Goal: Transaction & Acquisition: Book appointment/travel/reservation

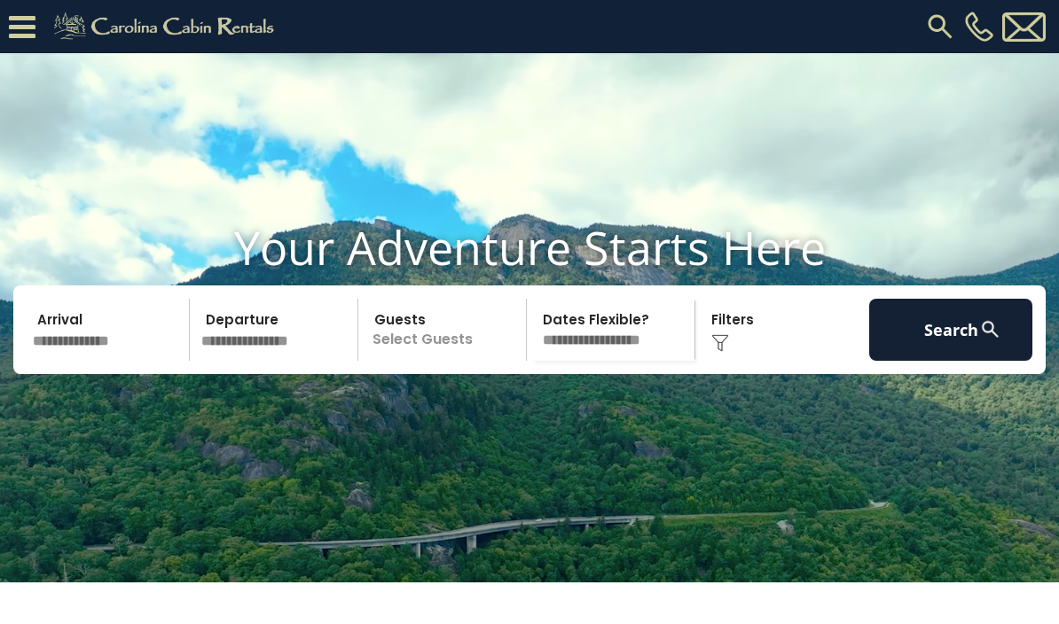
click at [69, 361] on input "text" at bounding box center [108, 330] width 163 height 62
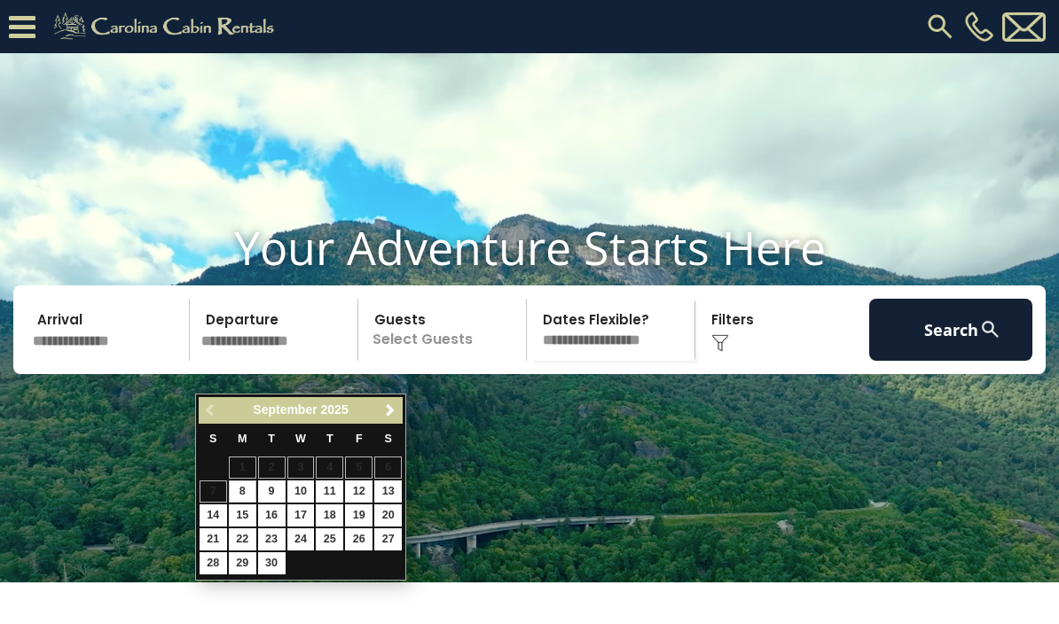
click at [376, 397] on div "Previous Next September 2025" at bounding box center [301, 410] width 204 height 27
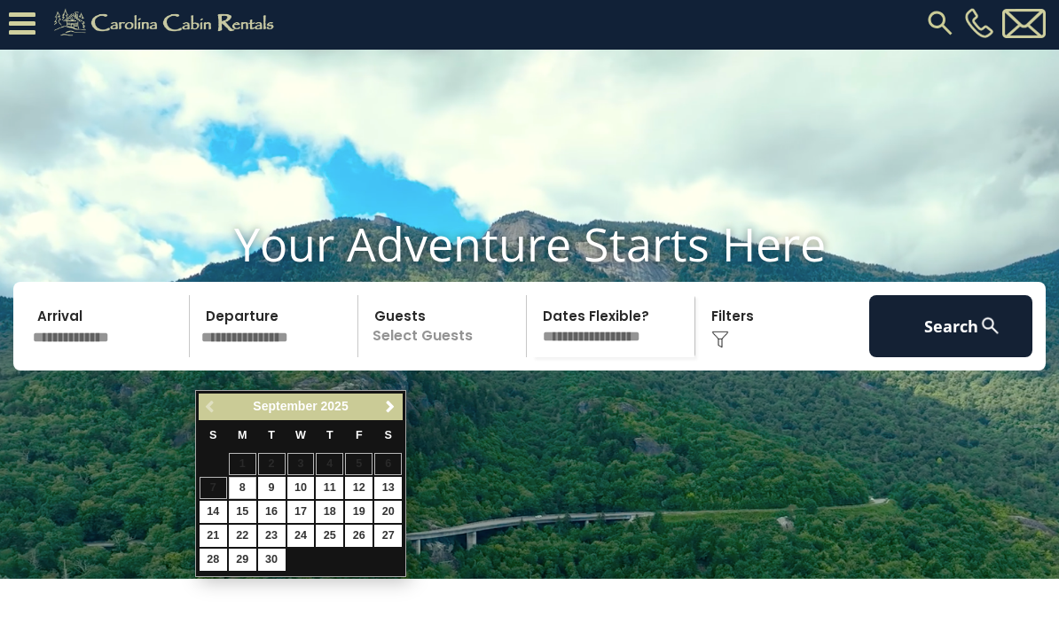
scroll to position [4, 0]
click at [393, 418] on link "Next" at bounding box center [390, 407] width 22 height 22
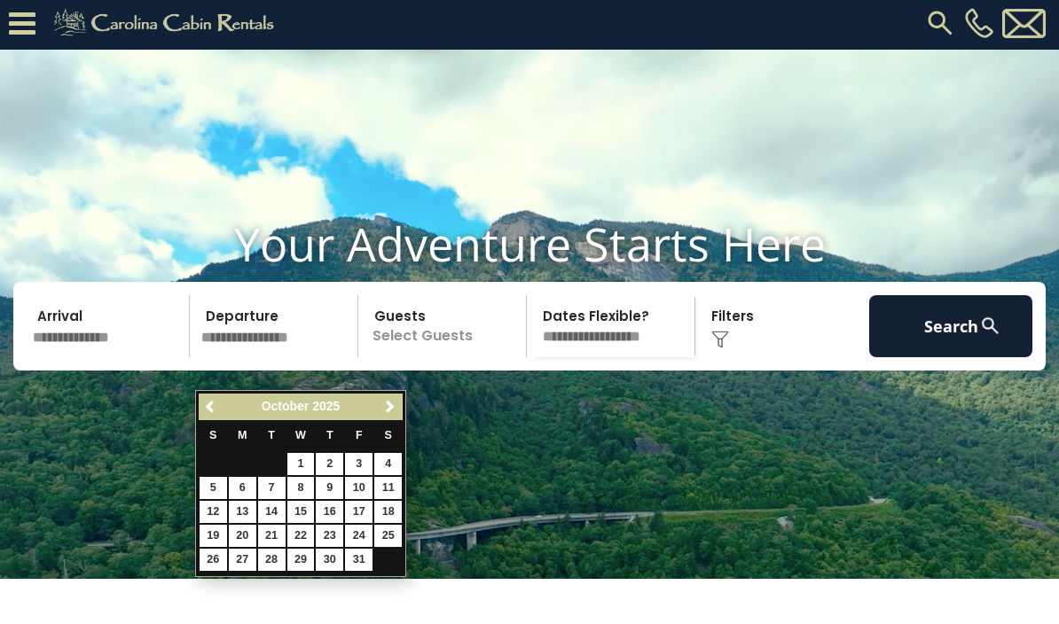
click at [327, 536] on link "23" at bounding box center [329, 536] width 27 height 22
type input "********"
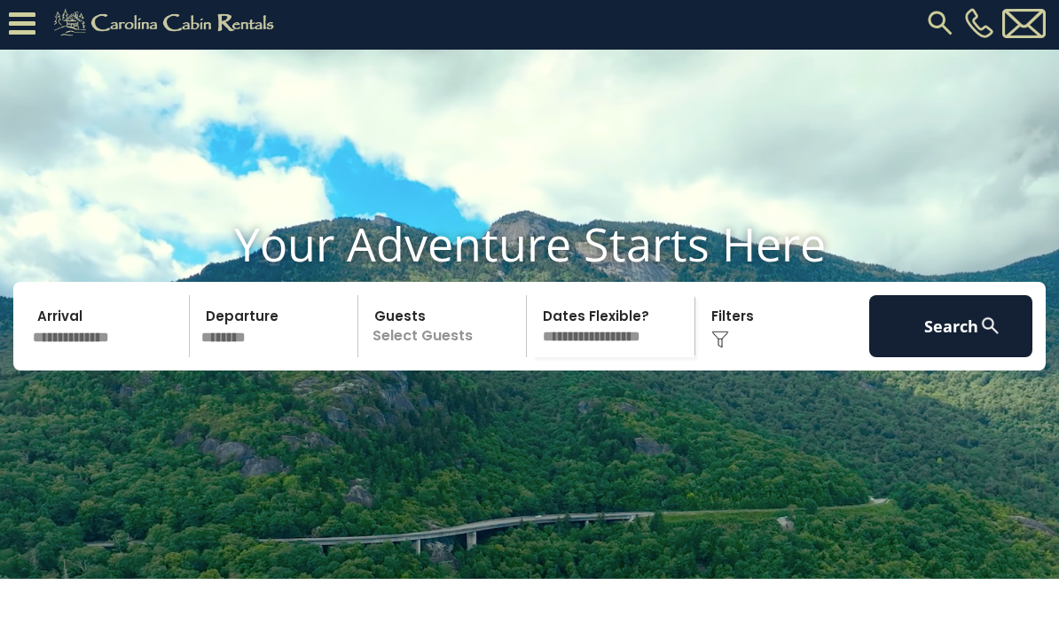
scroll to position [0, 0]
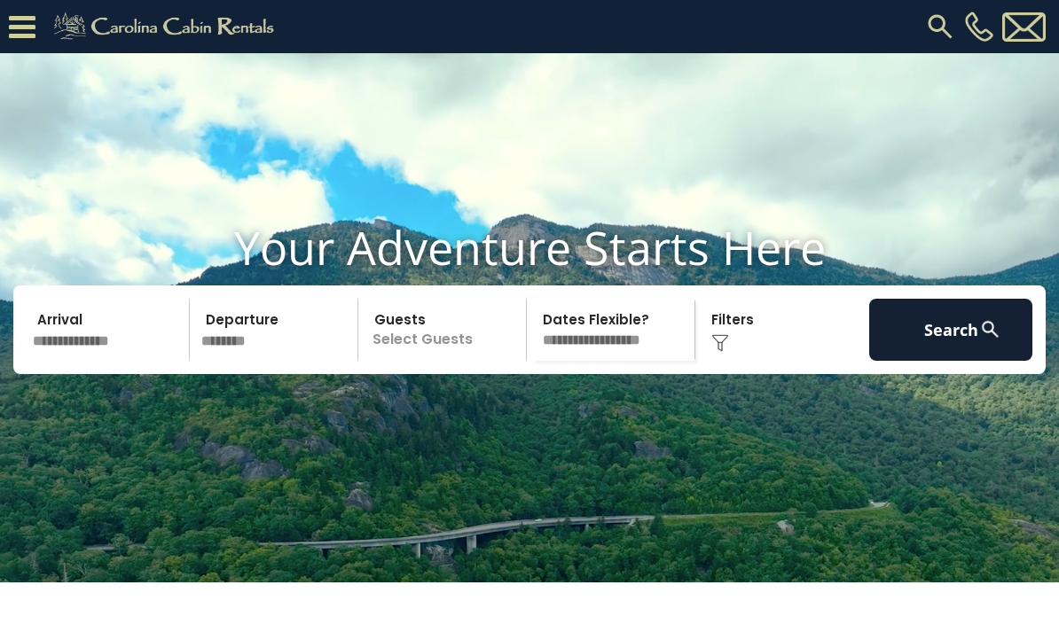
click at [56, 361] on input "text" at bounding box center [108, 330] width 163 height 62
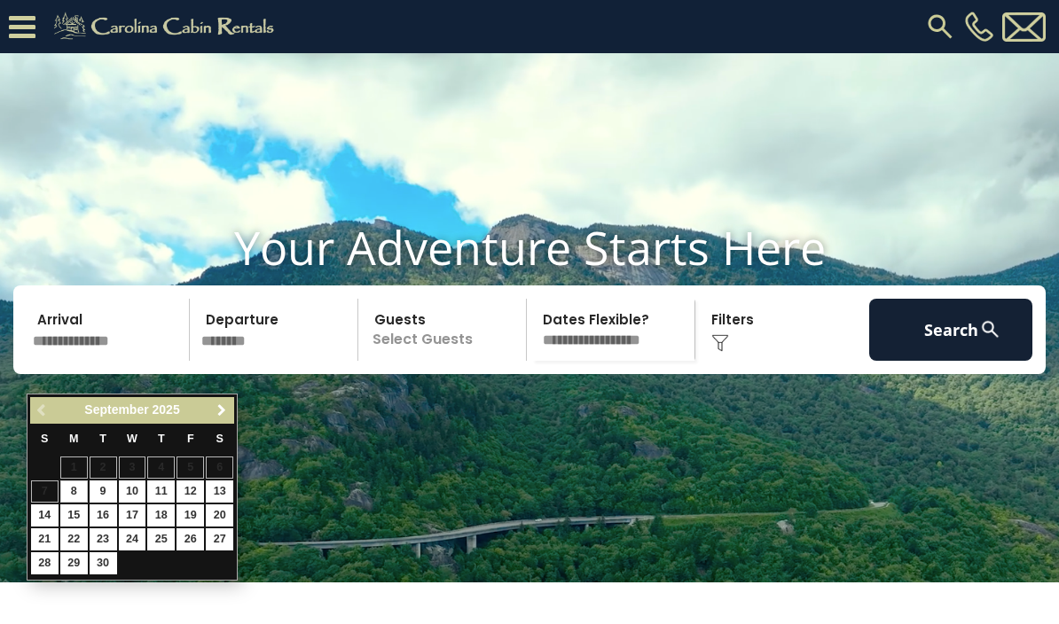
click at [227, 421] on link "Next" at bounding box center [221, 411] width 22 height 22
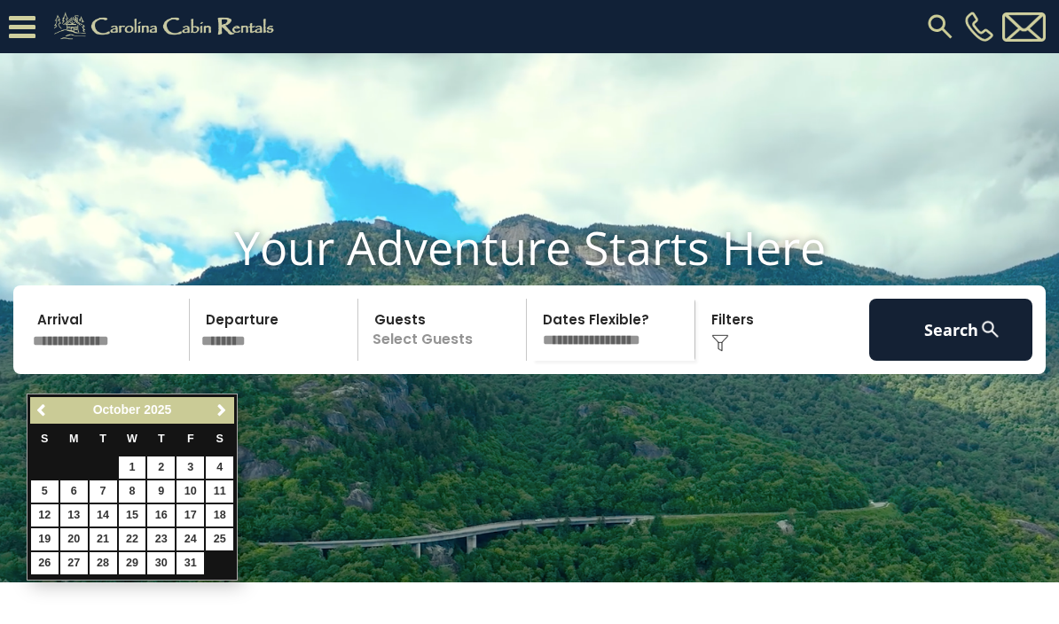
click at [141, 539] on link "22" at bounding box center [132, 539] width 27 height 22
type input "********"
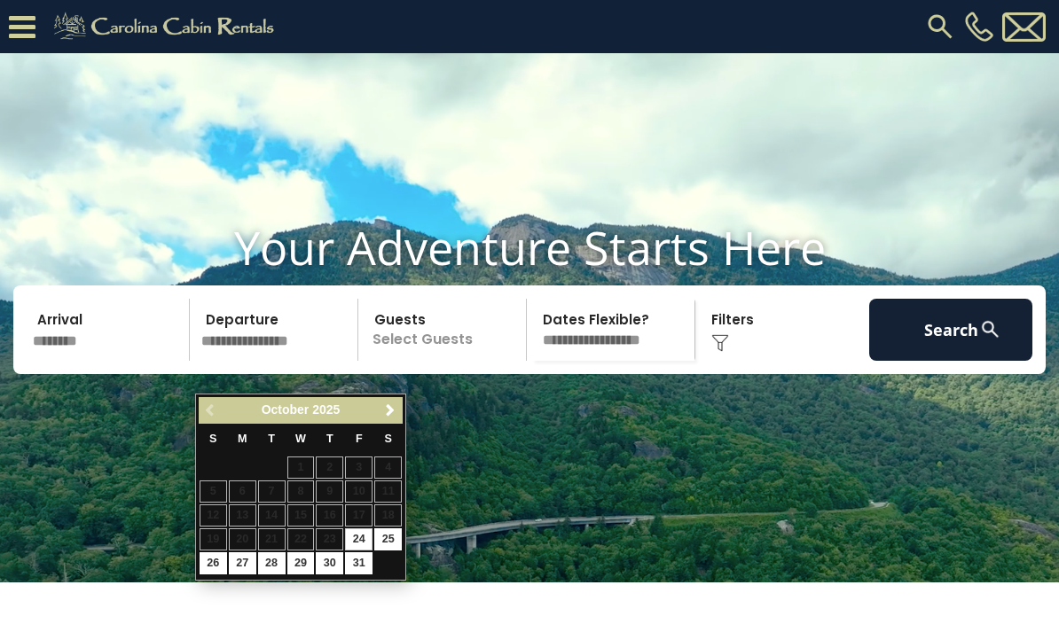
click at [100, 361] on input "********" at bounding box center [108, 330] width 163 height 62
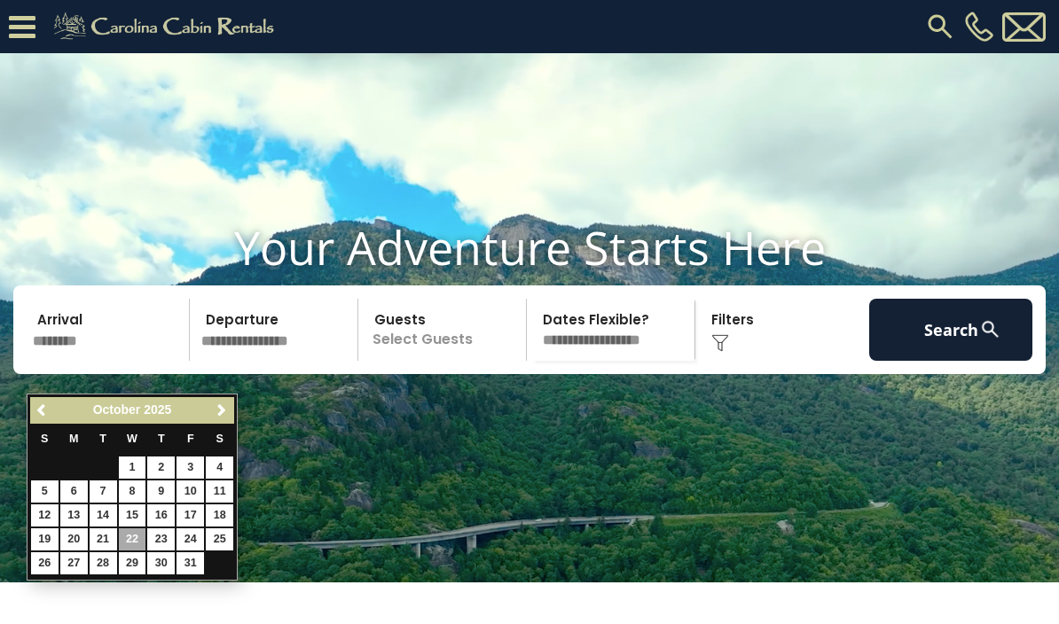
click at [165, 536] on link "23" at bounding box center [160, 539] width 27 height 22
type input "********"
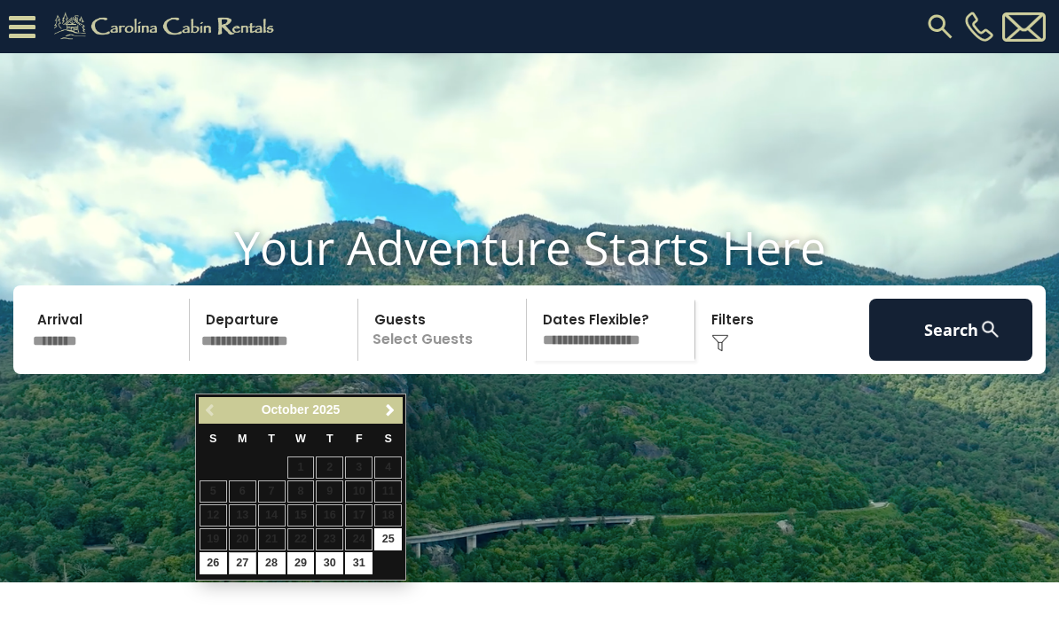
click at [239, 567] on link "27" at bounding box center [242, 563] width 27 height 22
type input "********"
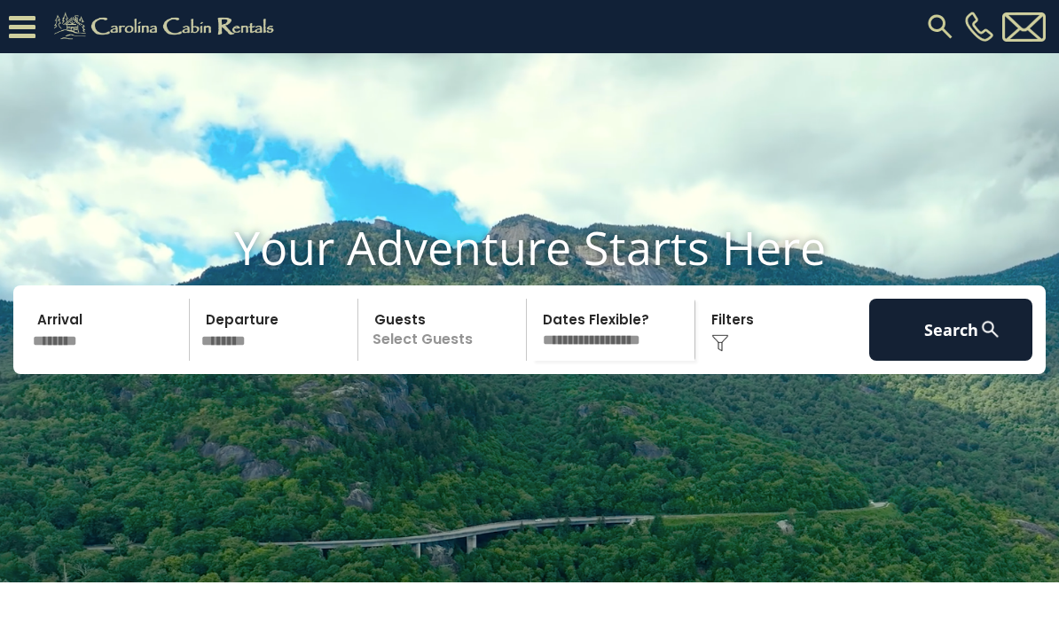
click at [425, 361] on p "Select Guests" at bounding box center [445, 330] width 162 height 62
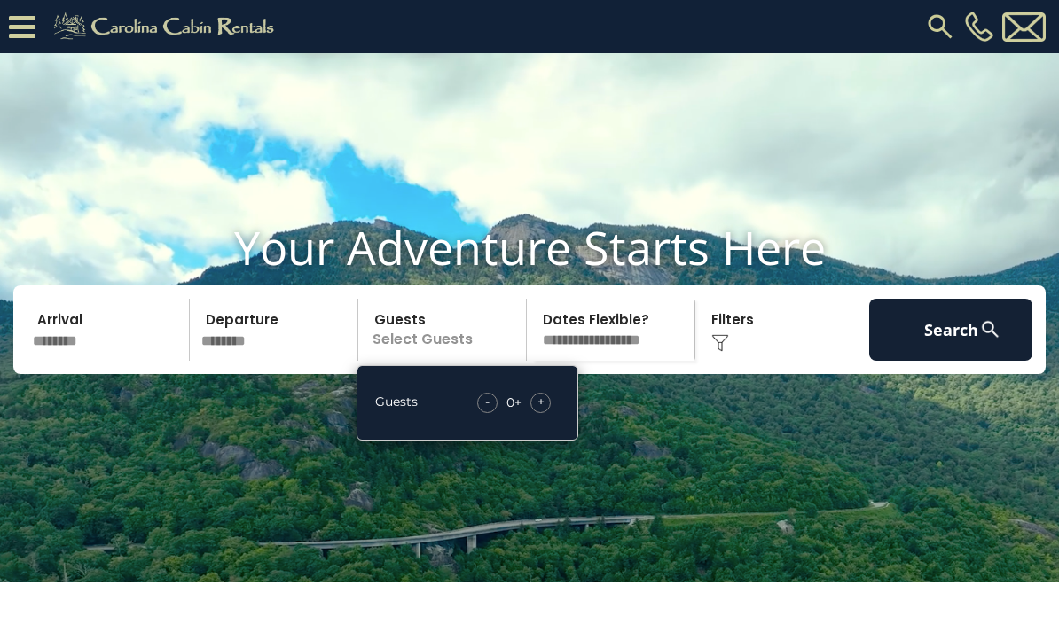
click at [541, 411] on span "+" at bounding box center [540, 402] width 7 height 18
click at [537, 441] on div "Guests - 1 + +" at bounding box center [467, 402] width 222 height 75
click at [563, 441] on div "Guests - 1 + +" at bounding box center [467, 402] width 222 height 75
click at [534, 441] on div "Guests - 1 + +" at bounding box center [467, 402] width 222 height 75
click at [538, 411] on span "+" at bounding box center [540, 402] width 7 height 18
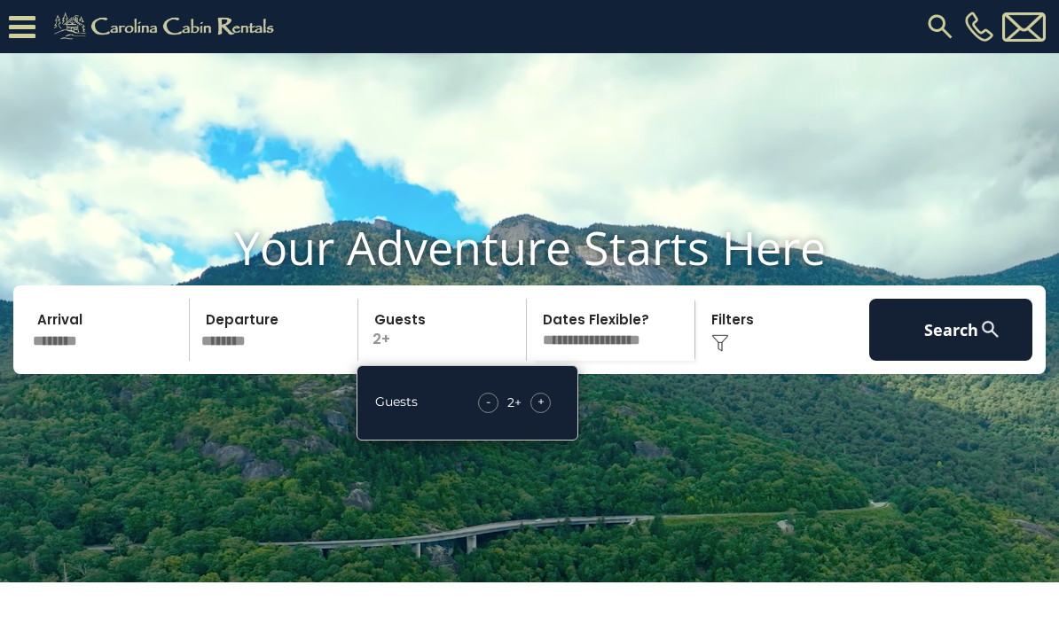
click at [540, 413] on div "+" at bounding box center [540, 403] width 20 height 20
click at [536, 413] on div "+" at bounding box center [540, 403] width 20 height 20
click at [547, 413] on div "+" at bounding box center [540, 403] width 20 height 20
click at [546, 413] on div "+" at bounding box center [540, 403] width 20 height 20
click at [472, 441] on div "Guests - 6 + +" at bounding box center [467, 402] width 222 height 75
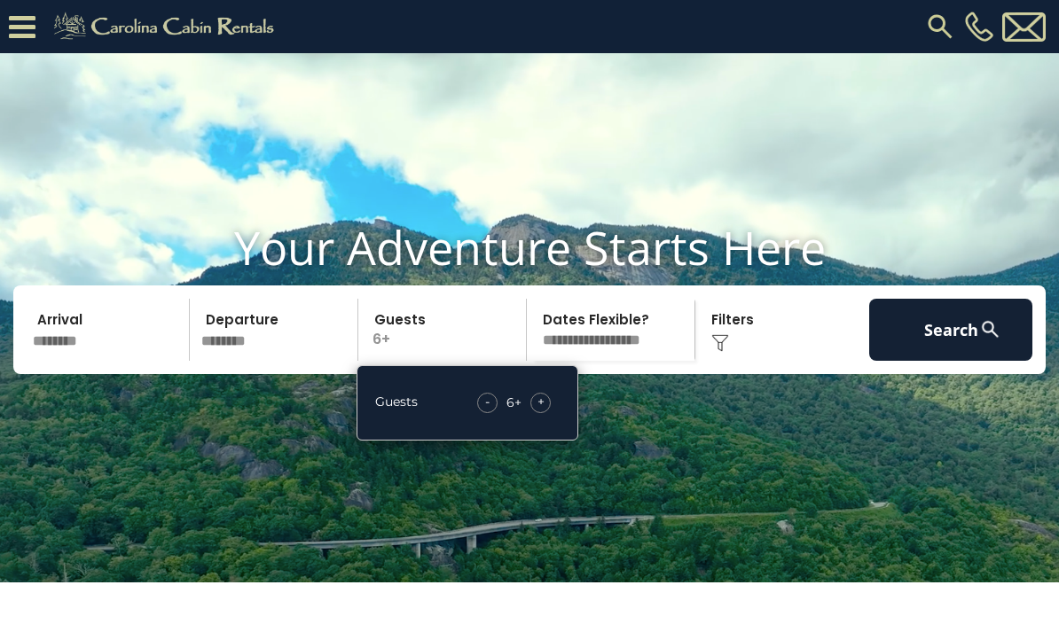
click at [494, 413] on div "-" at bounding box center [487, 403] width 20 height 20
click at [536, 413] on div "+" at bounding box center [540, 403] width 20 height 20
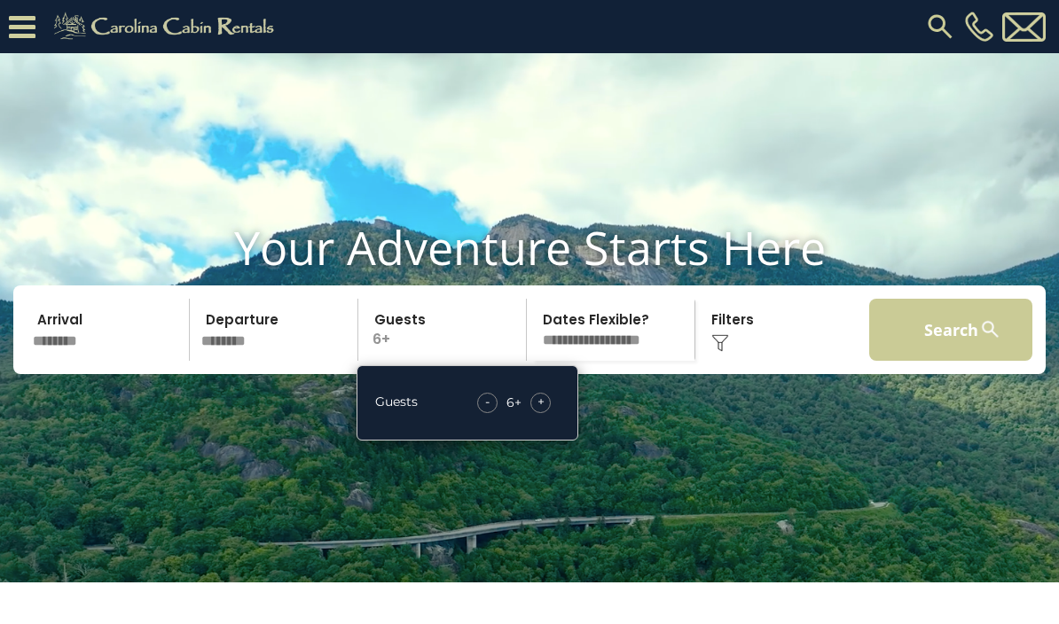
click at [946, 361] on button "Search" at bounding box center [950, 330] width 163 height 62
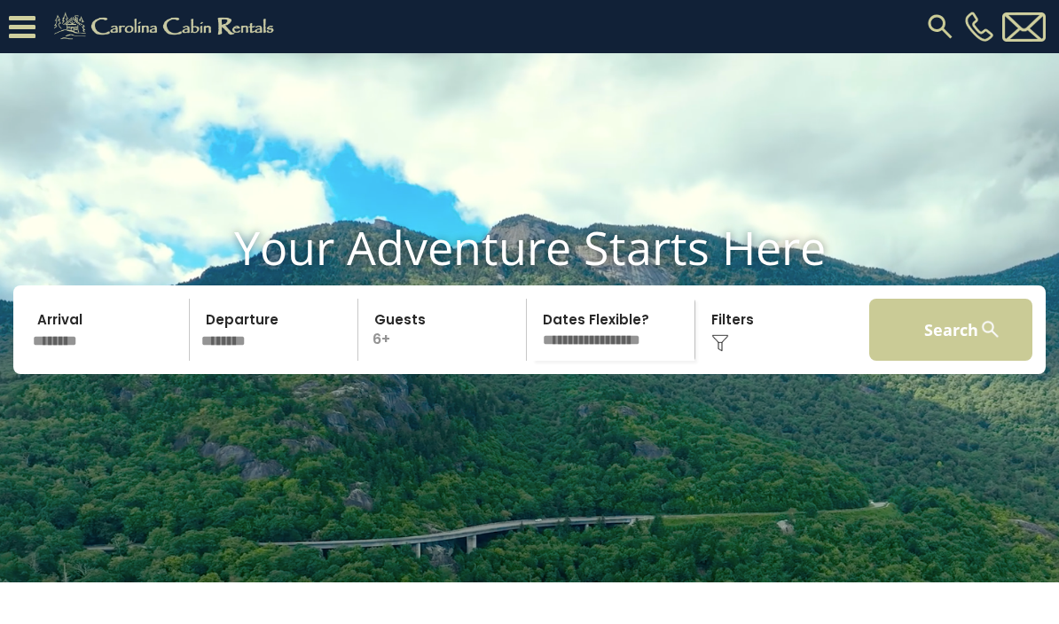
click at [948, 361] on button "Search" at bounding box center [950, 330] width 163 height 62
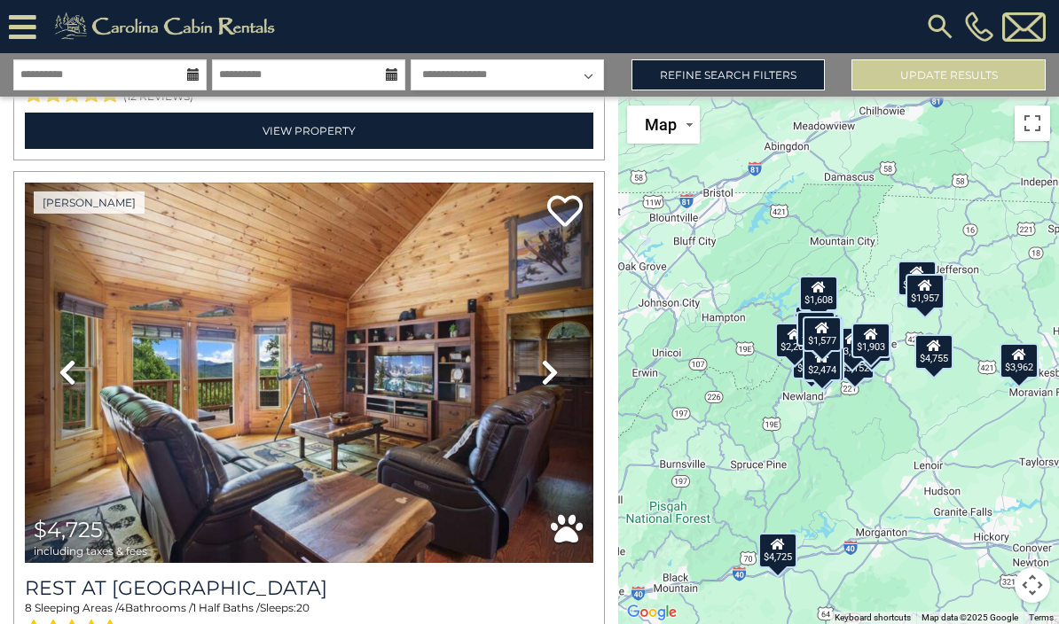
scroll to position [1031, 0]
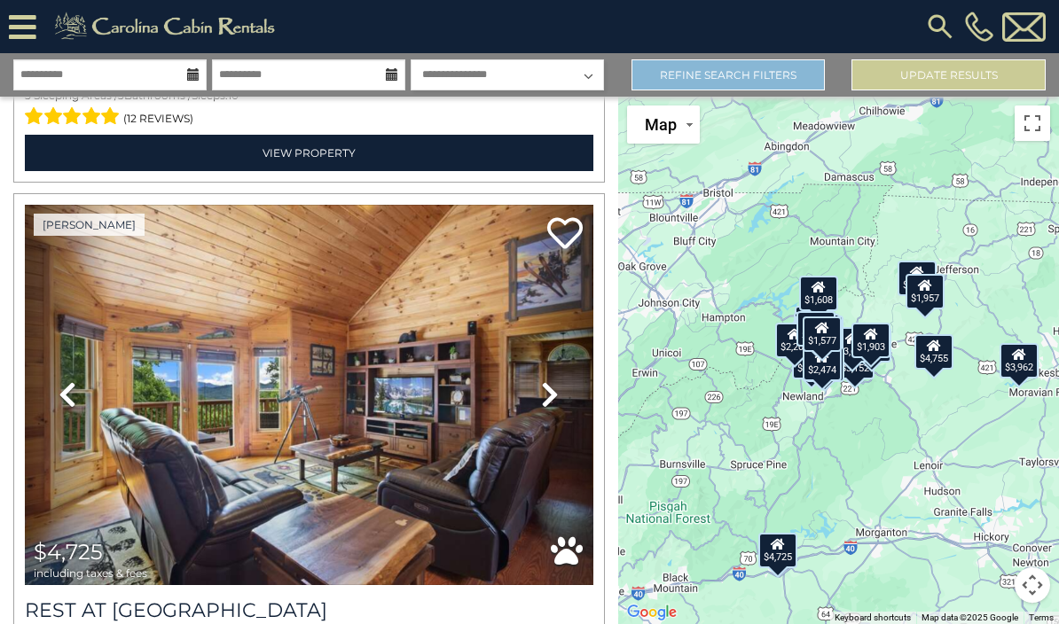
click at [784, 72] on link "Refine Search Filters" at bounding box center [728, 74] width 194 height 31
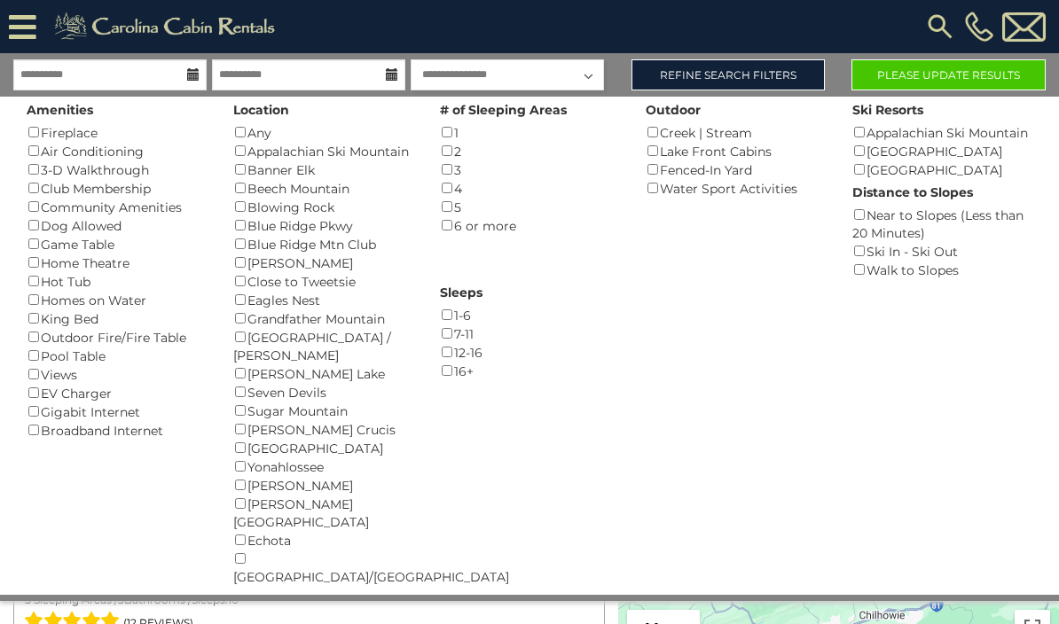
click at [1006, 86] on button "Please Update Results" at bounding box center [948, 74] width 194 height 31
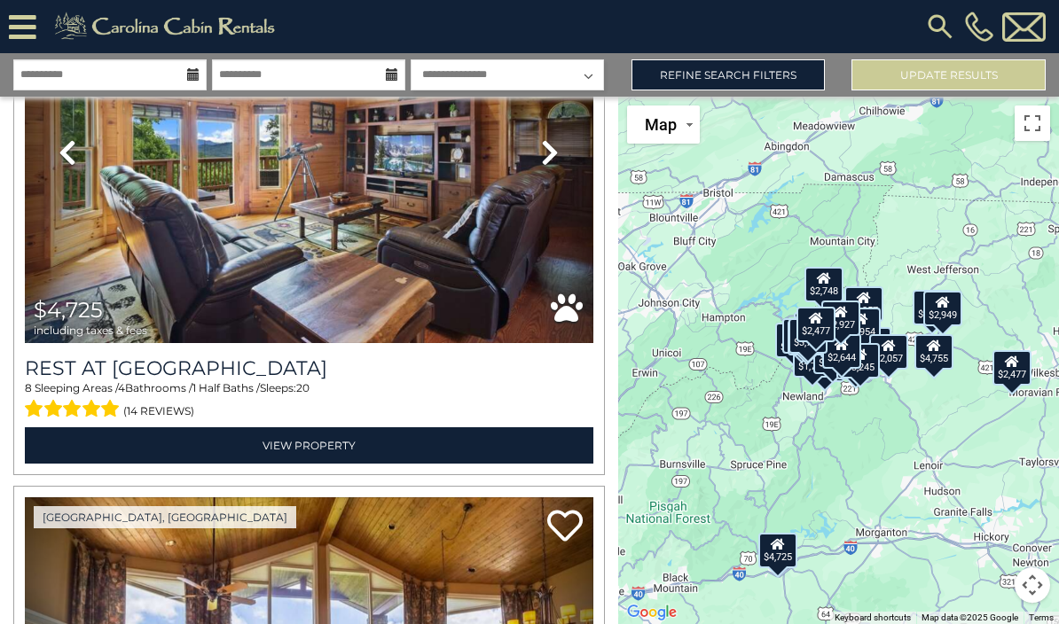
scroll to position [739, 0]
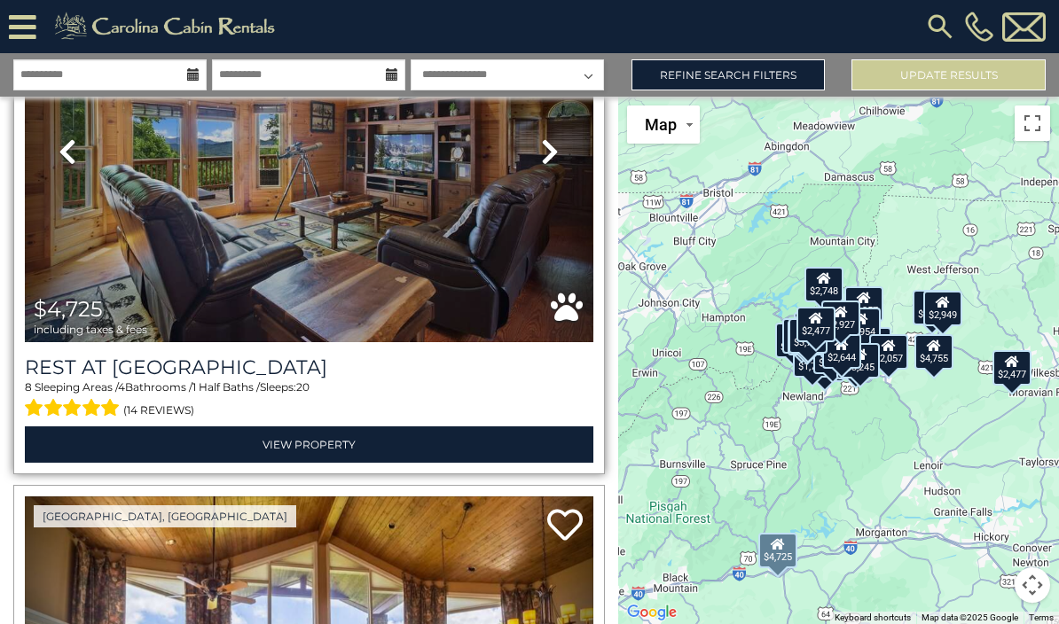
click at [73, 277] on link "Previous" at bounding box center [67, 151] width 85 height 380
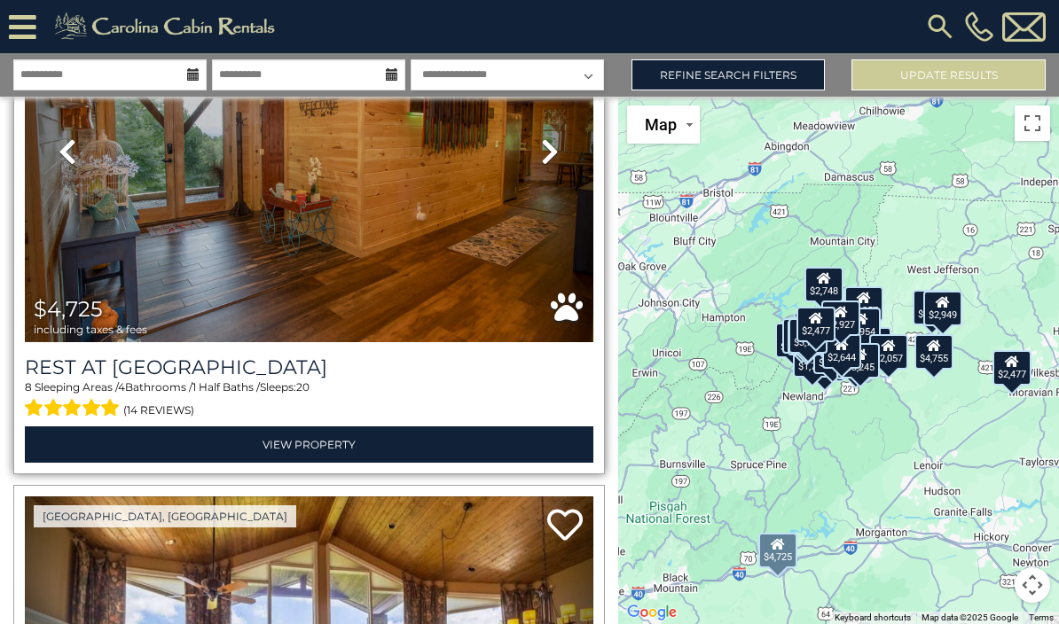
click at [504, 224] on img at bounding box center [309, 151] width 568 height 380
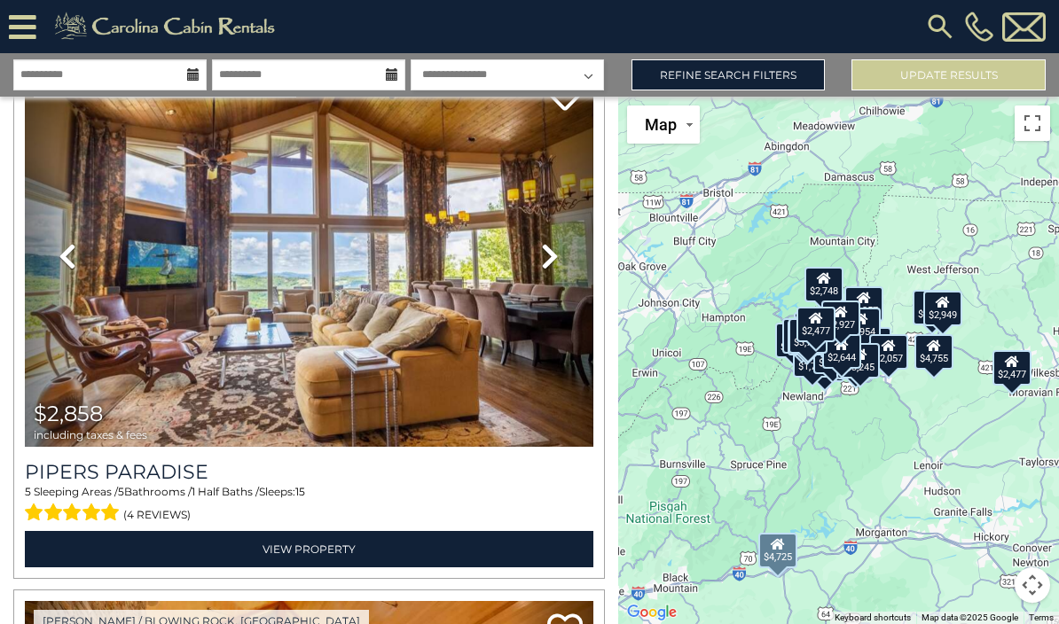
scroll to position [1170, 0]
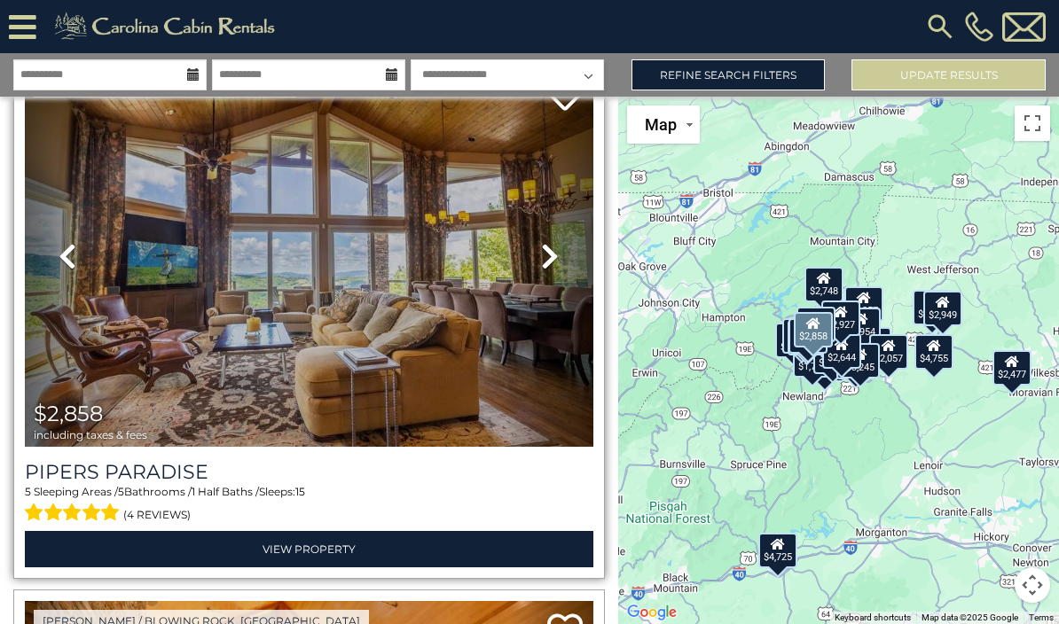
click at [116, 331] on img at bounding box center [309, 256] width 568 height 380
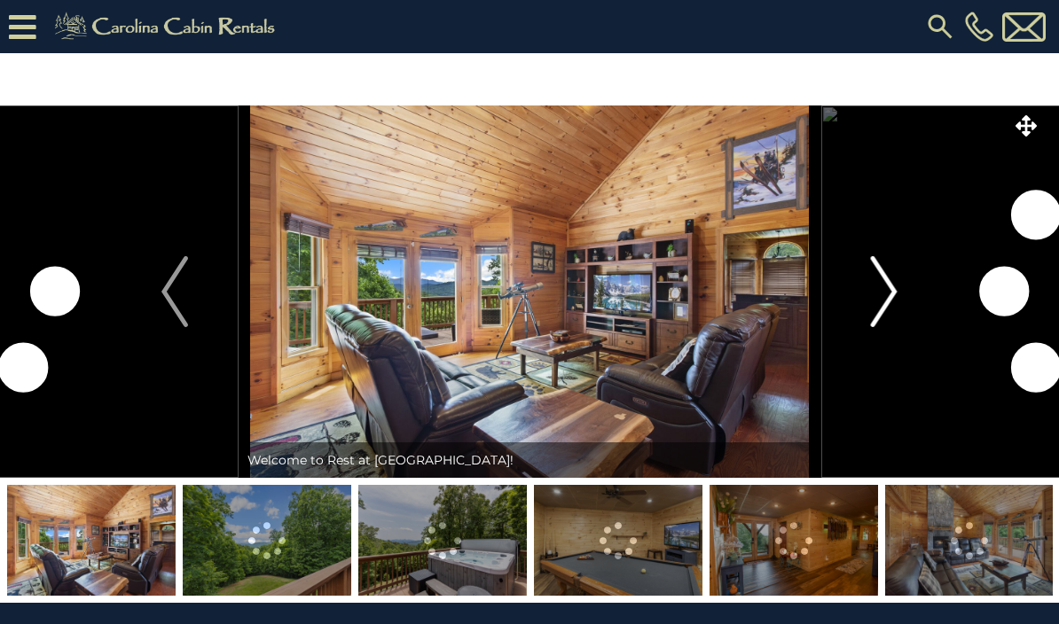
click at [876, 304] on img "Next" at bounding box center [884, 291] width 27 height 71
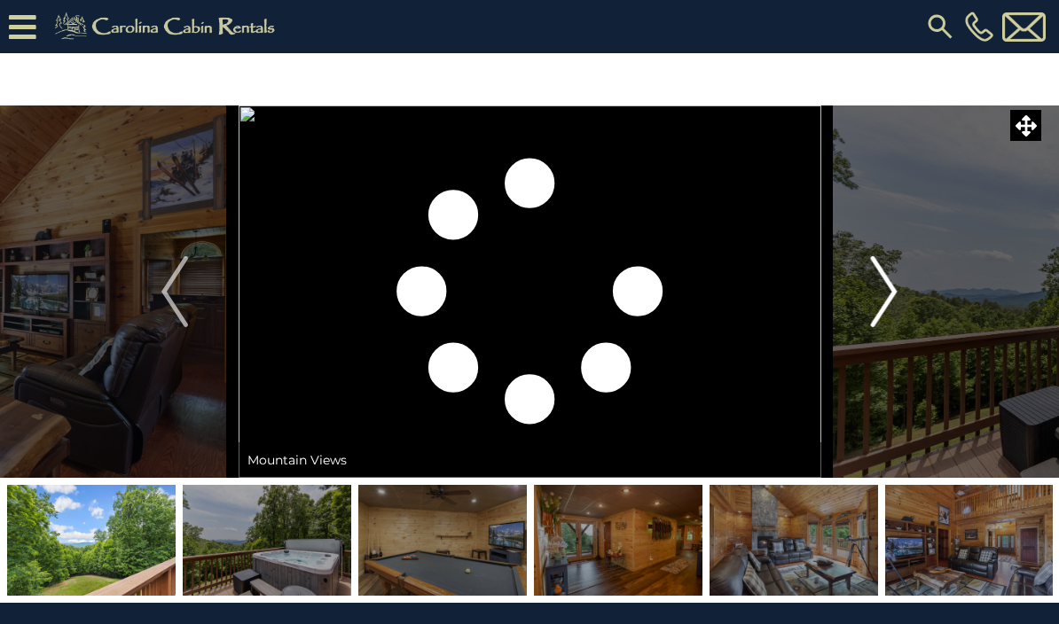
click at [879, 294] on img "Next" at bounding box center [884, 291] width 27 height 71
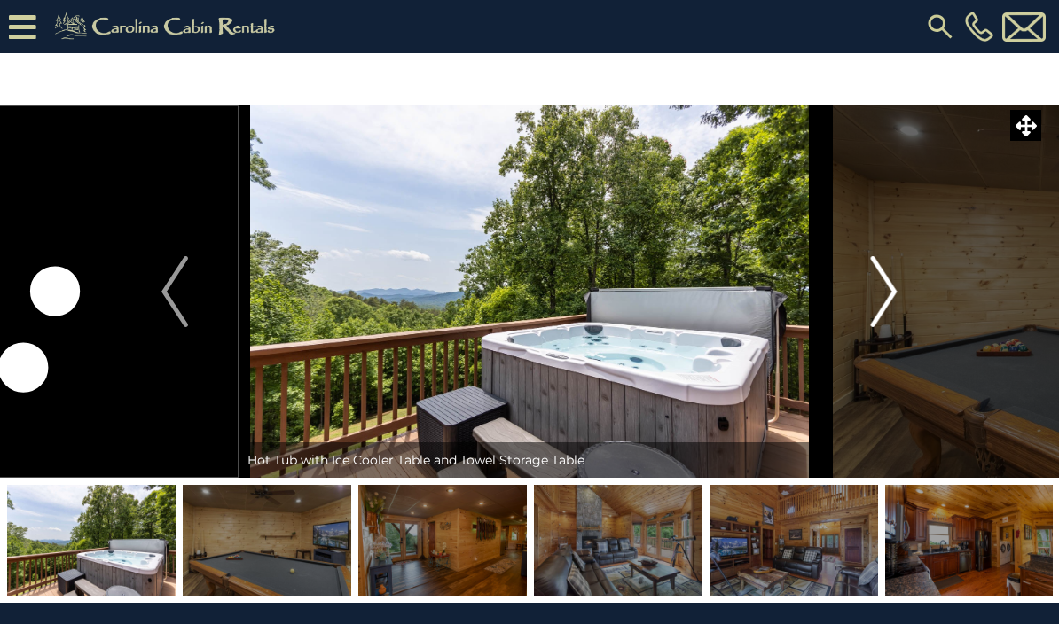
click at [868, 301] on button "Next" at bounding box center [884, 292] width 128 height 372
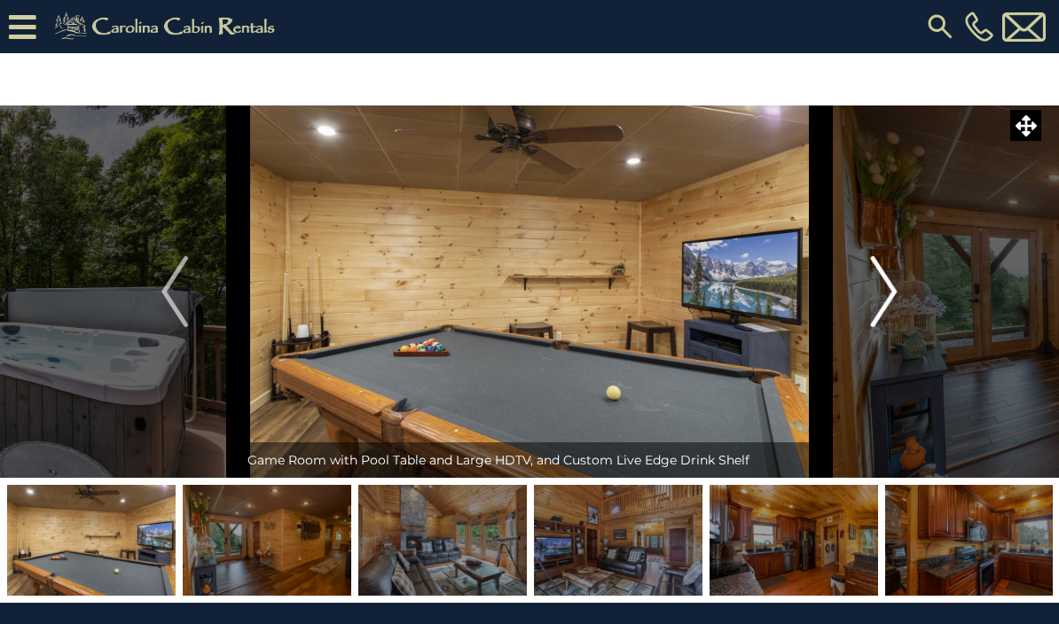
click at [849, 298] on button "Next" at bounding box center [884, 292] width 128 height 372
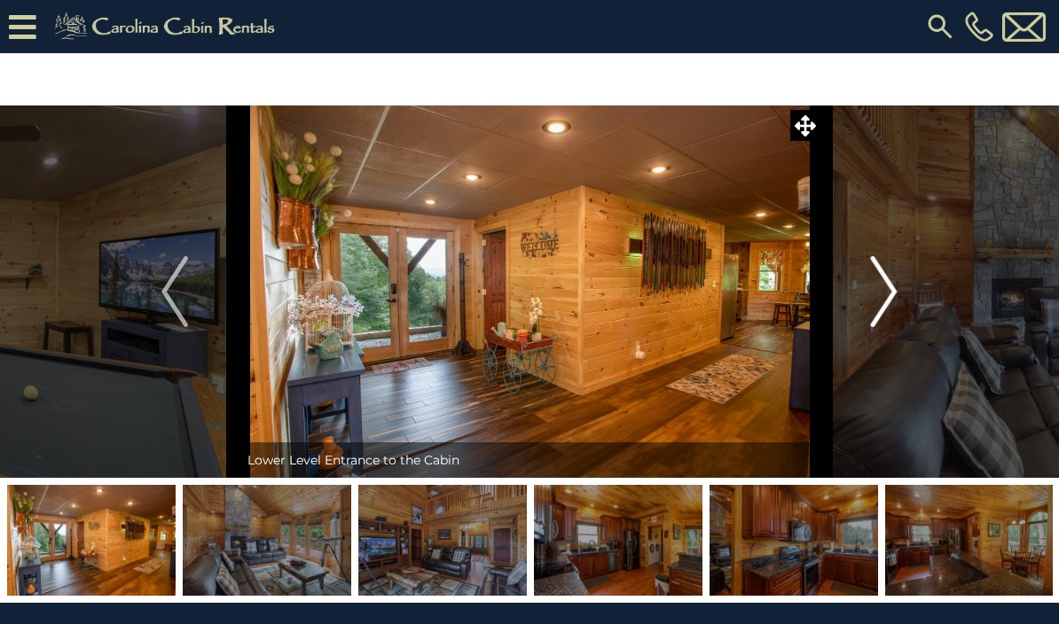
click at [875, 301] on img "Next" at bounding box center [884, 291] width 27 height 71
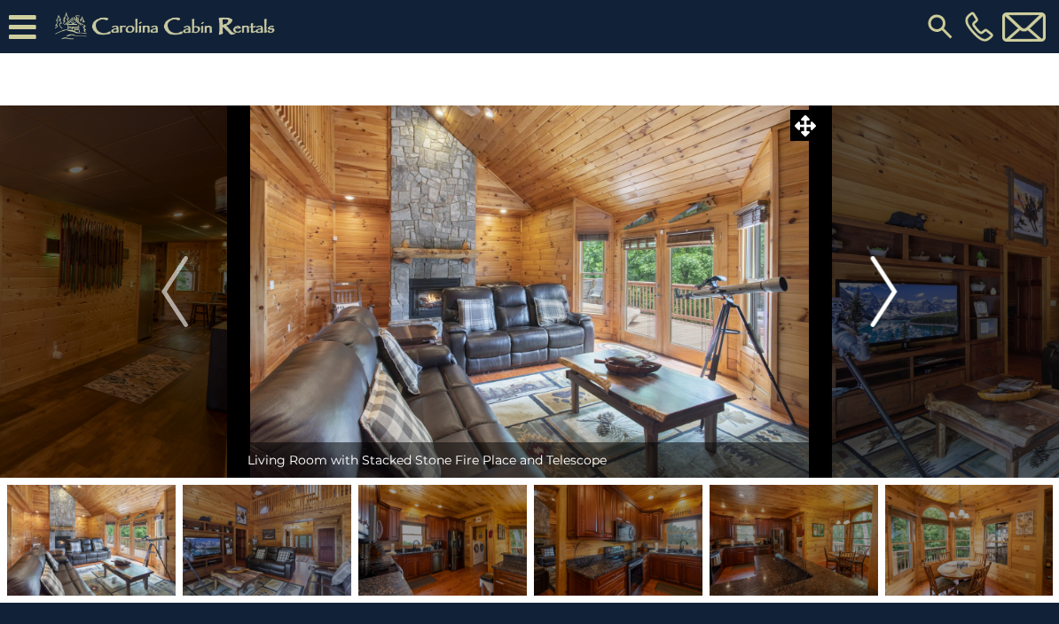
click at [884, 308] on img "Next" at bounding box center [884, 291] width 27 height 71
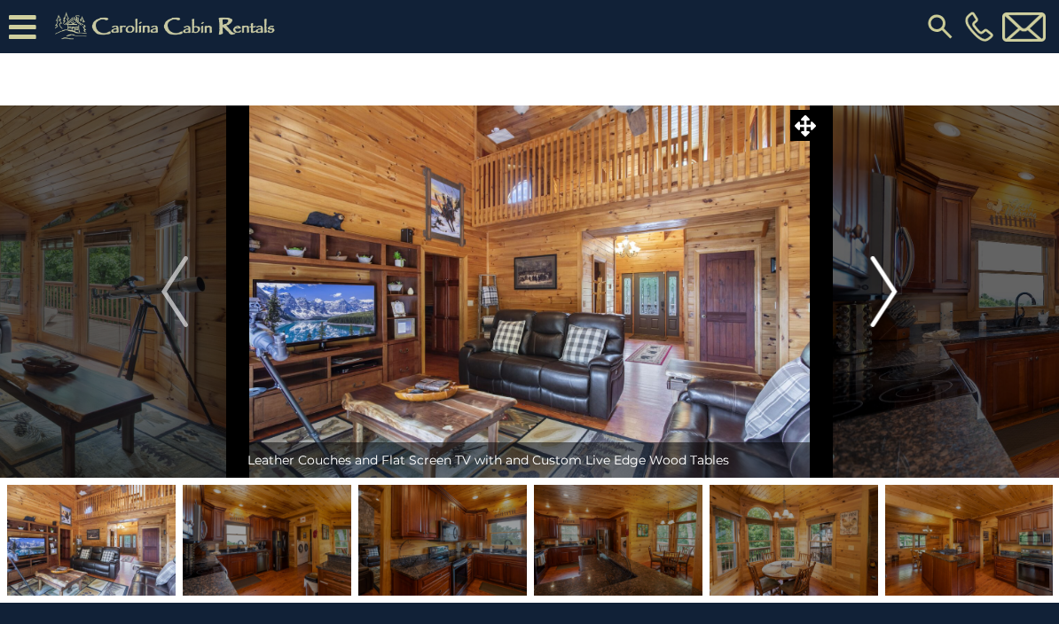
click at [860, 312] on button "Next" at bounding box center [884, 292] width 128 height 372
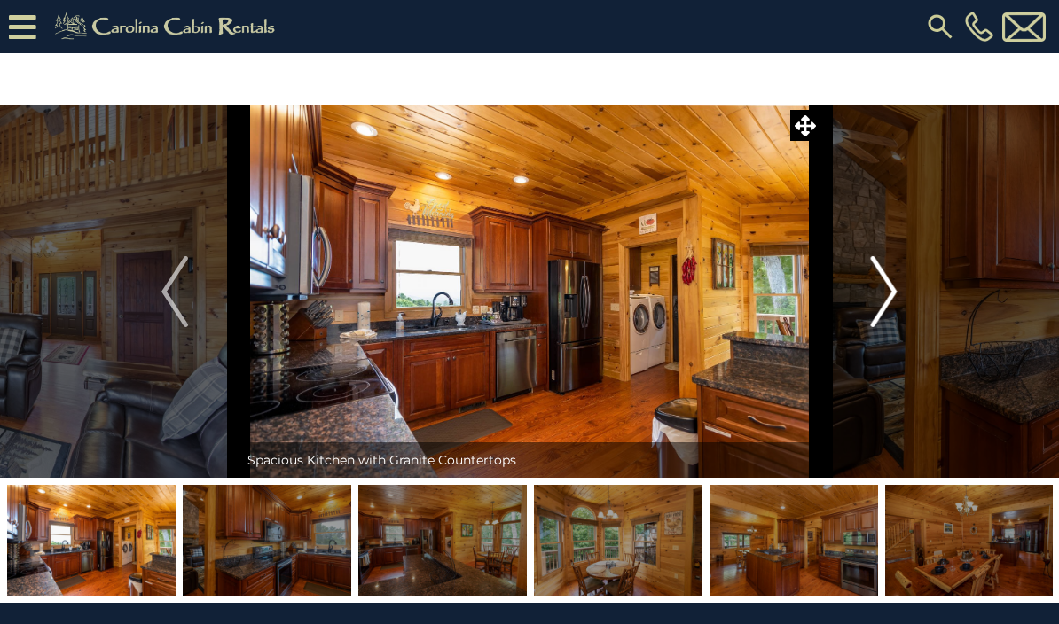
click at [889, 307] on img "Next" at bounding box center [884, 291] width 27 height 71
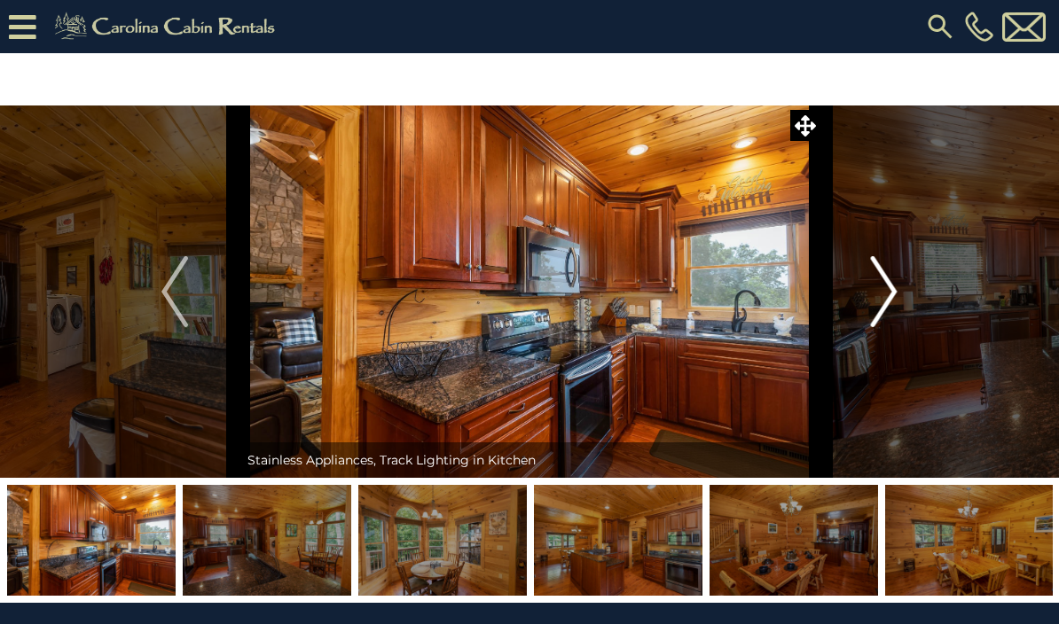
click at [886, 306] on img "Next" at bounding box center [884, 291] width 27 height 71
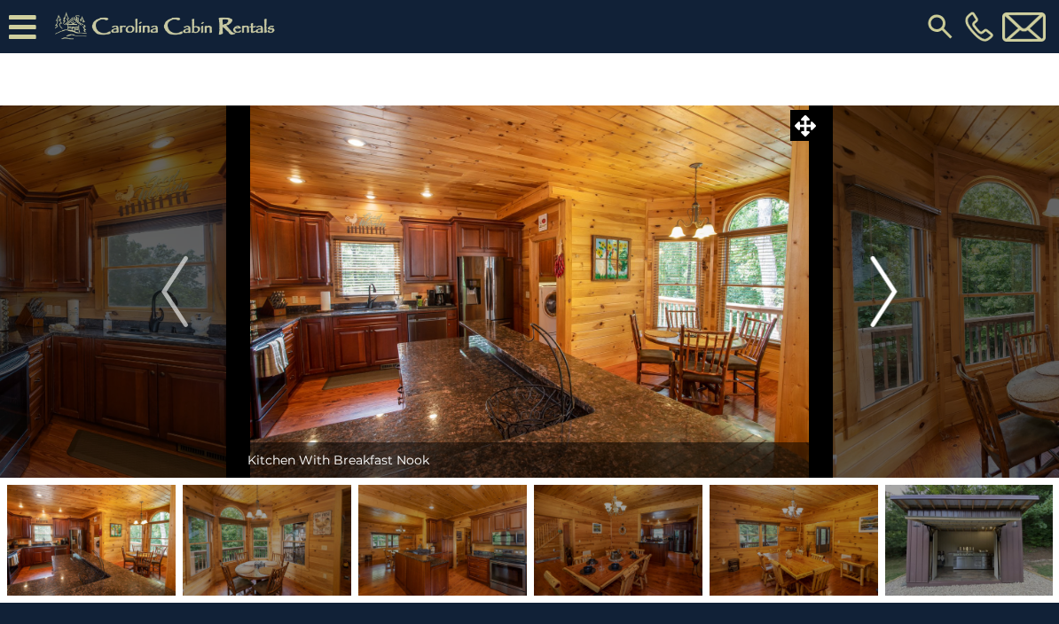
click at [869, 309] on button "Next" at bounding box center [884, 292] width 128 height 372
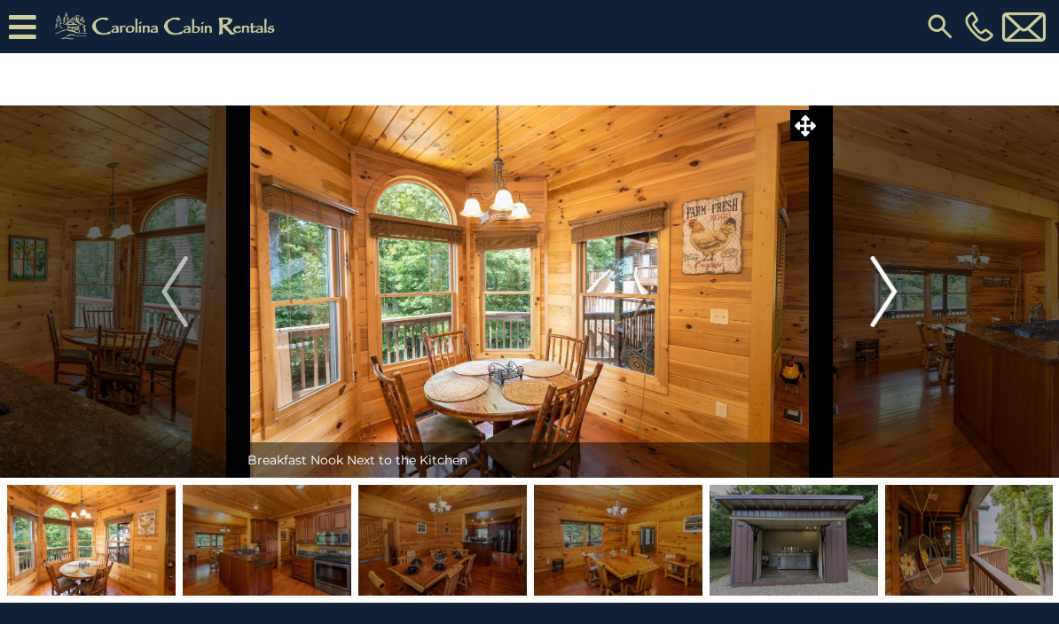
click at [893, 311] on img "Next" at bounding box center [884, 291] width 27 height 71
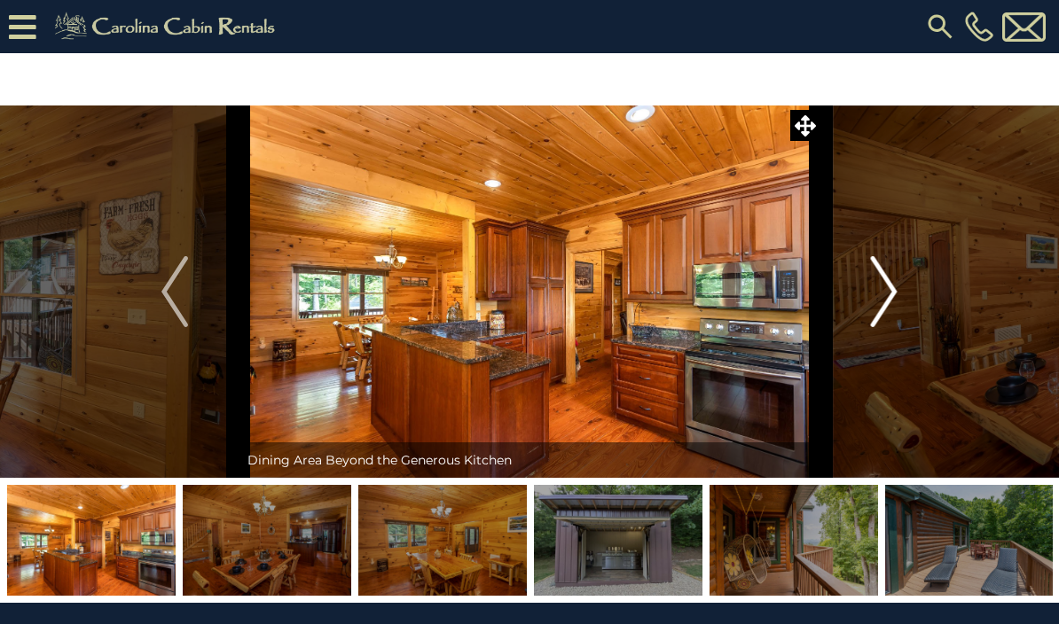
click at [877, 302] on img "Next" at bounding box center [884, 291] width 27 height 71
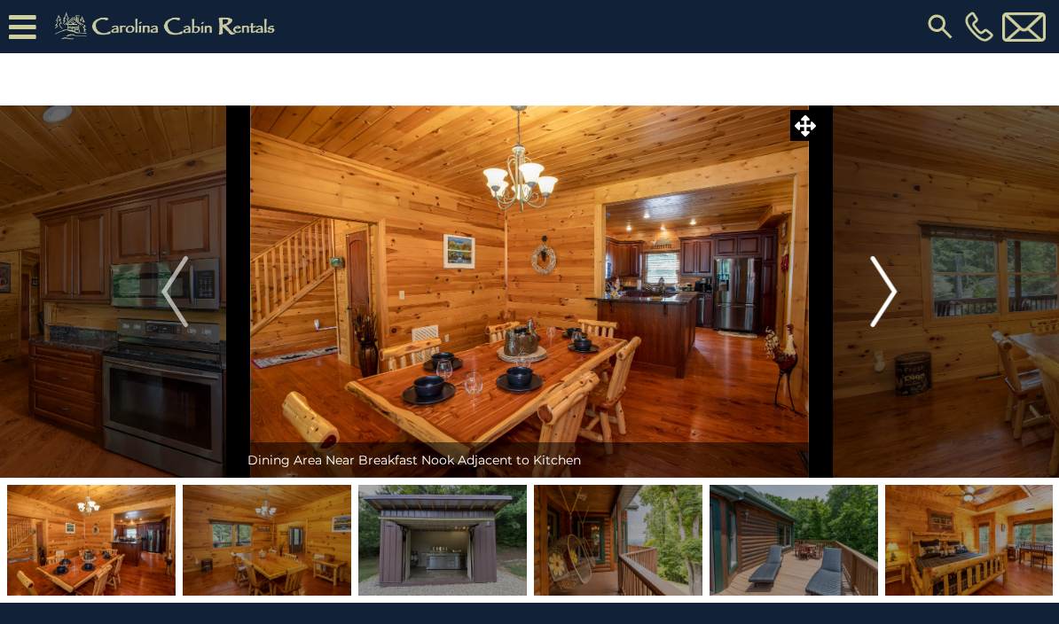
click at [893, 312] on img "Next" at bounding box center [884, 291] width 27 height 71
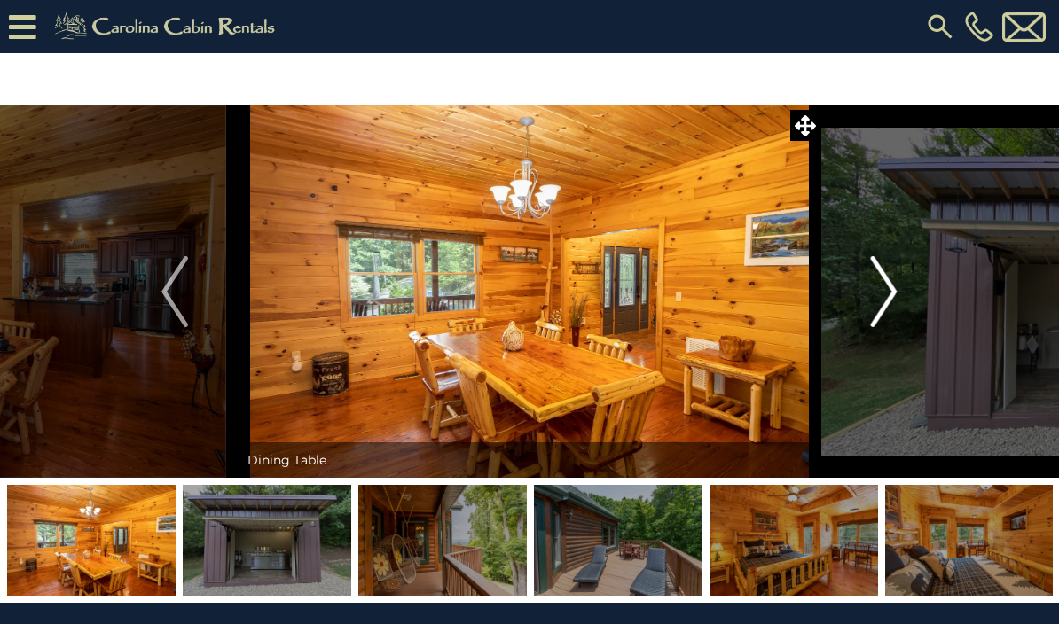
click at [866, 302] on button "Next" at bounding box center [884, 292] width 128 height 372
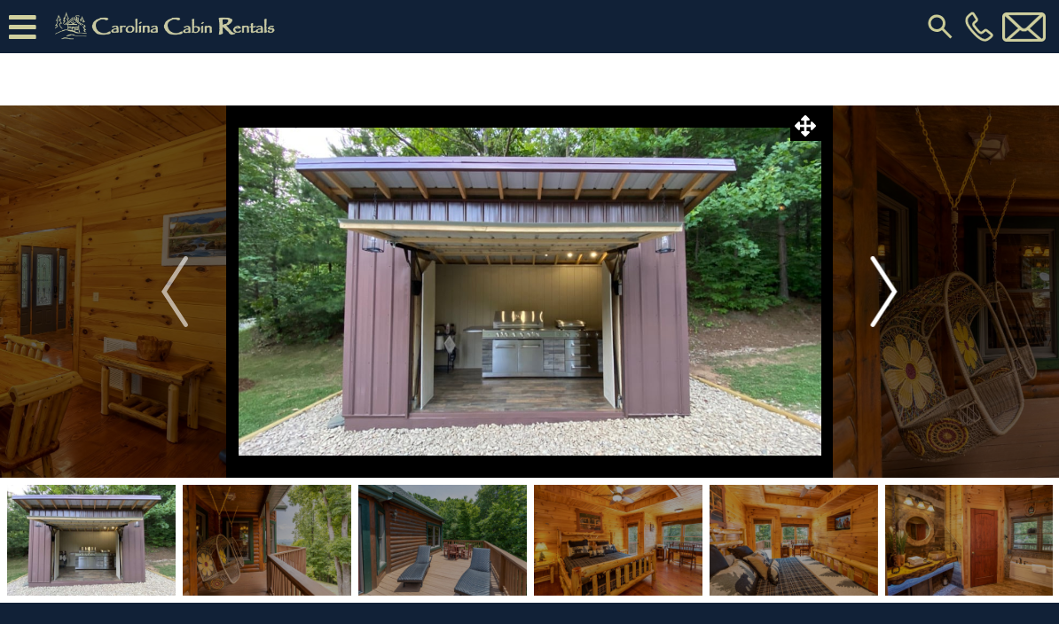
click at [888, 305] on img "Next" at bounding box center [884, 291] width 27 height 71
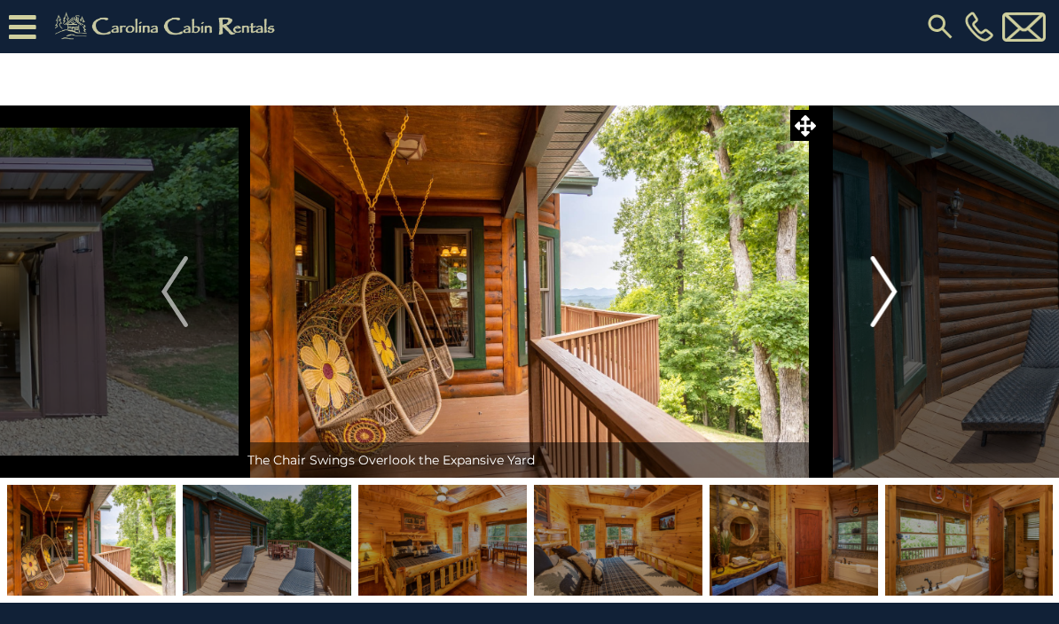
click at [890, 301] on img "Next" at bounding box center [884, 291] width 27 height 71
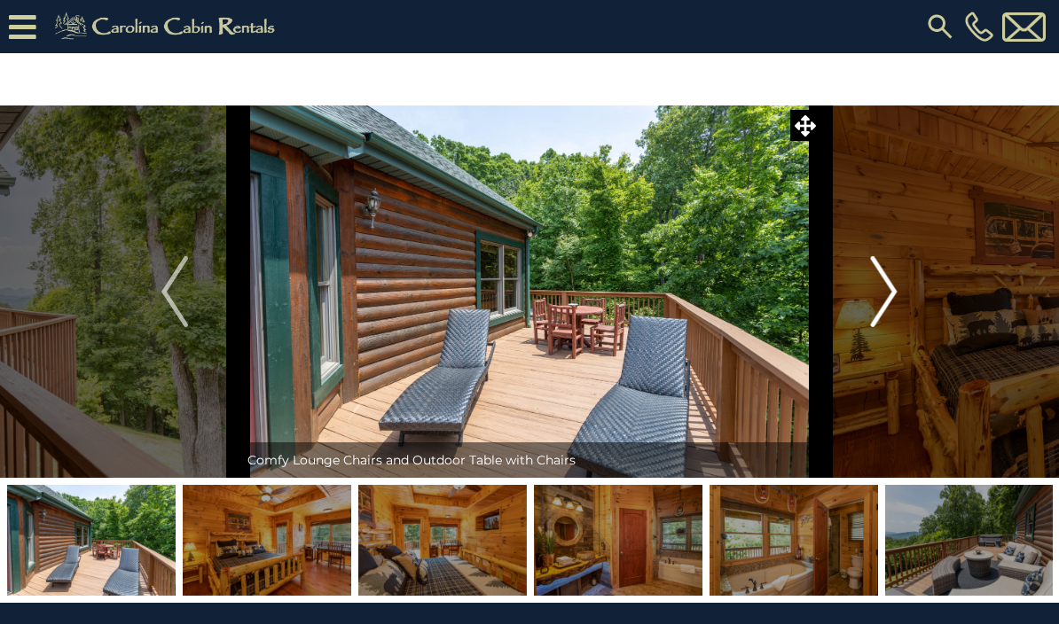
click at [893, 299] on img "Next" at bounding box center [884, 291] width 27 height 71
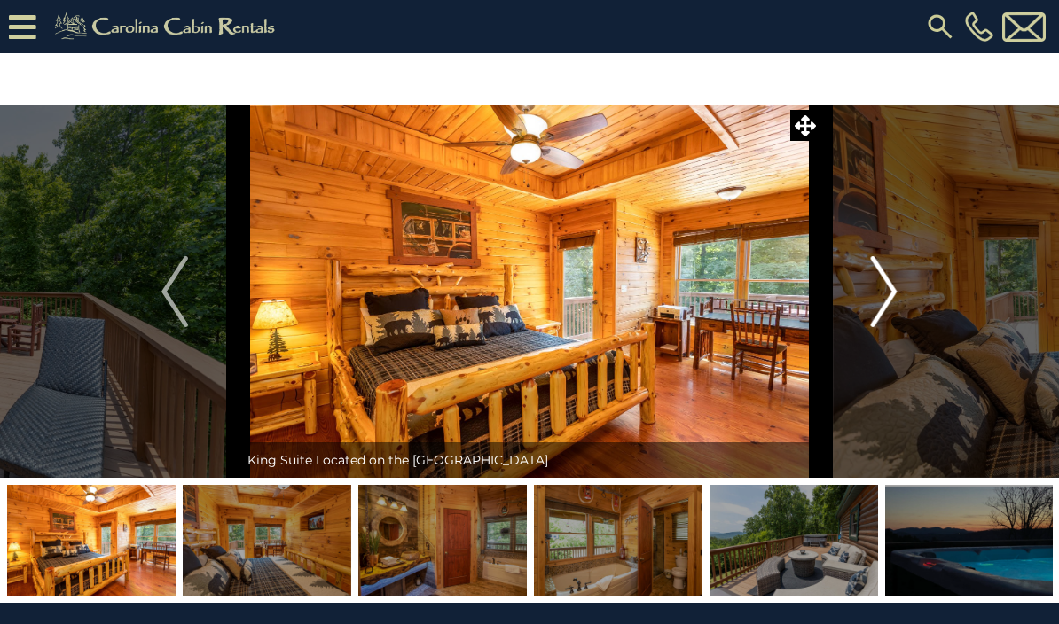
click at [893, 302] on img "Next" at bounding box center [884, 291] width 27 height 71
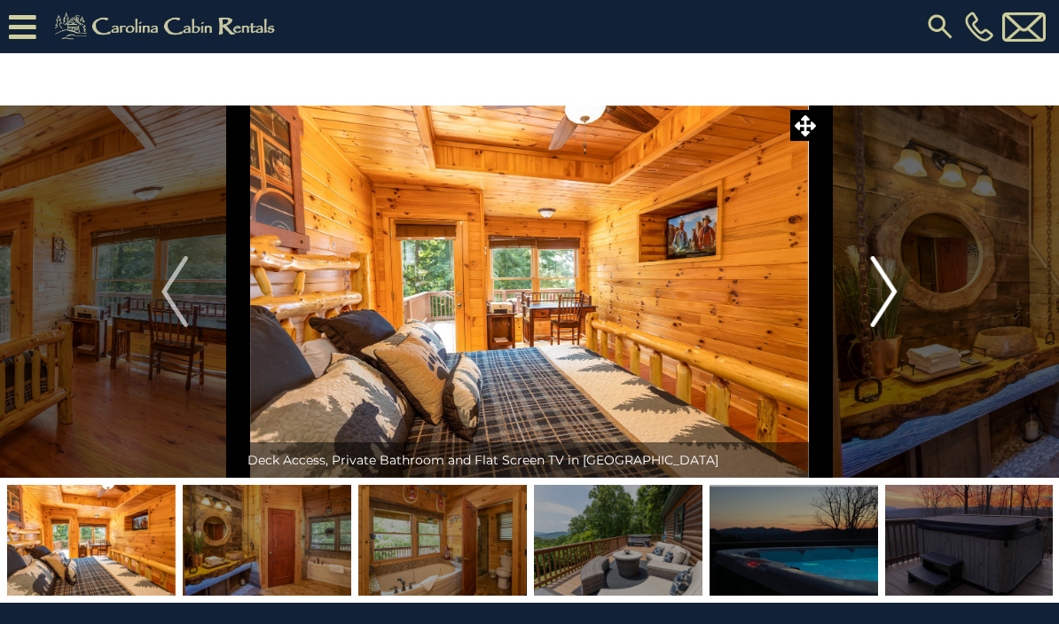
click at [906, 308] on button "Next" at bounding box center [884, 292] width 128 height 372
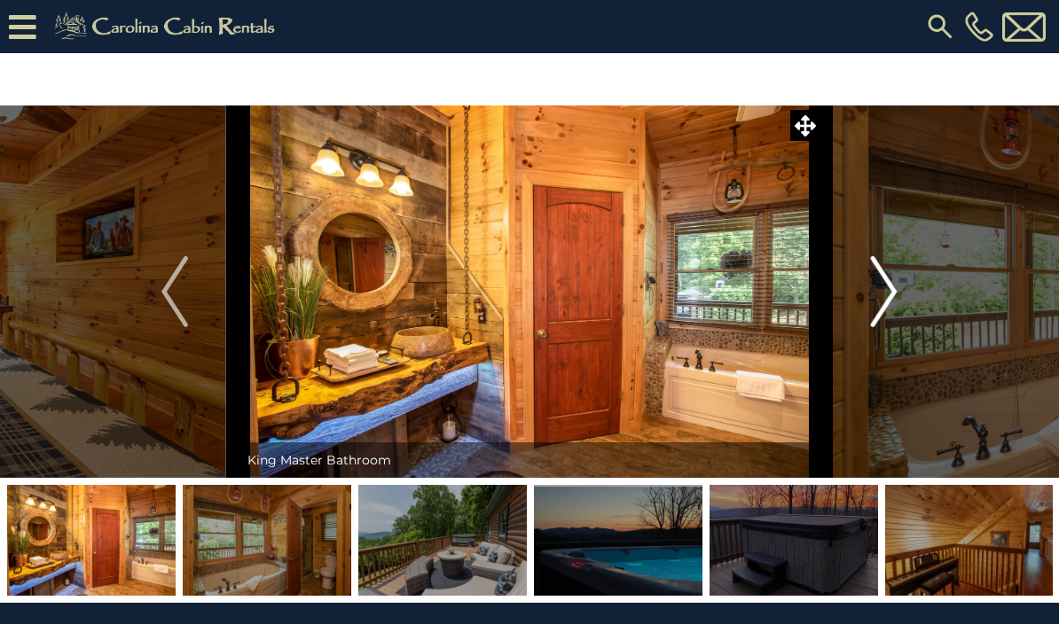
click at [911, 303] on button "Next" at bounding box center [884, 292] width 128 height 372
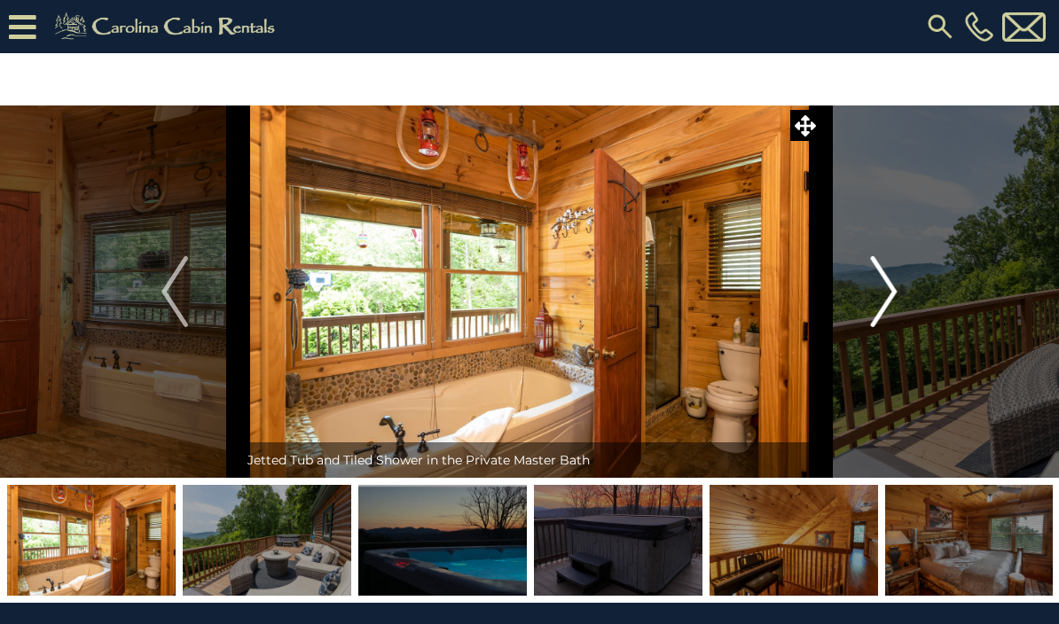
click at [888, 301] on img "Next" at bounding box center [884, 291] width 27 height 71
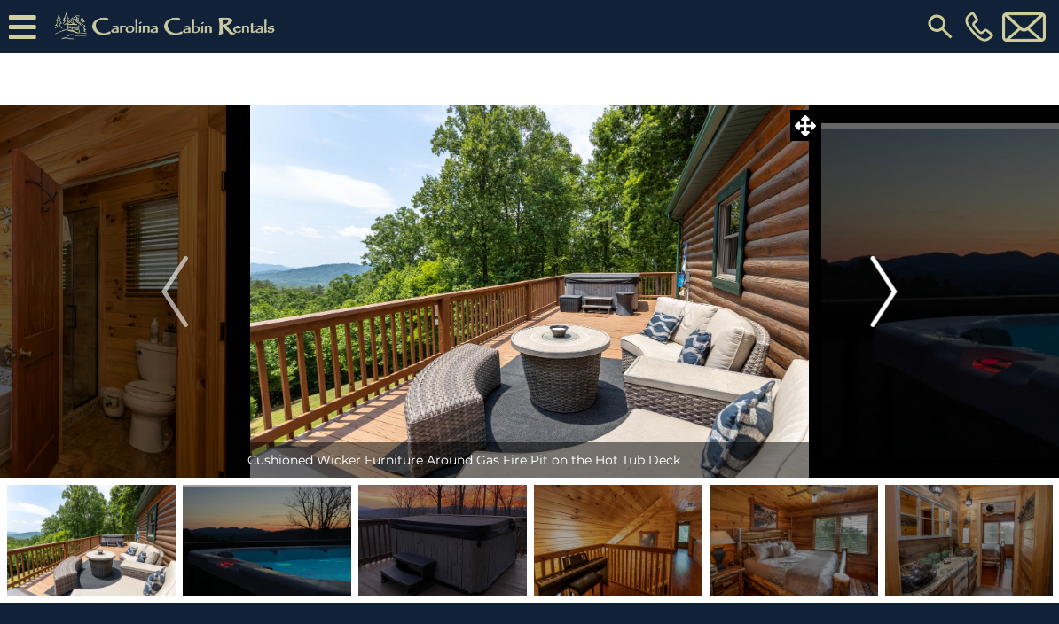
click at [891, 309] on img "Next" at bounding box center [884, 291] width 27 height 71
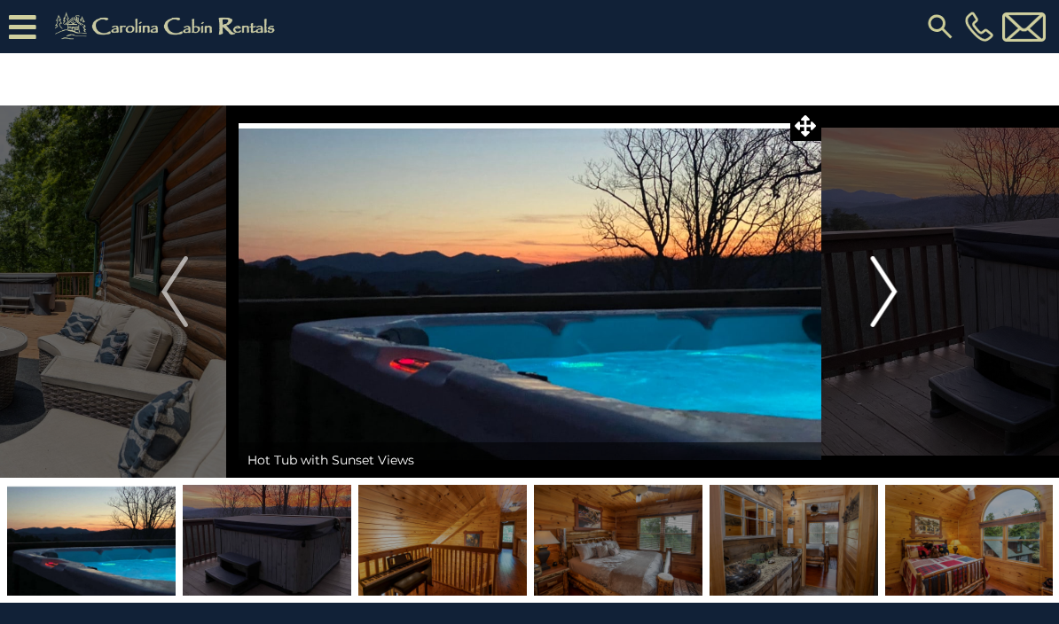
click at [888, 309] on img "Next" at bounding box center [884, 291] width 27 height 71
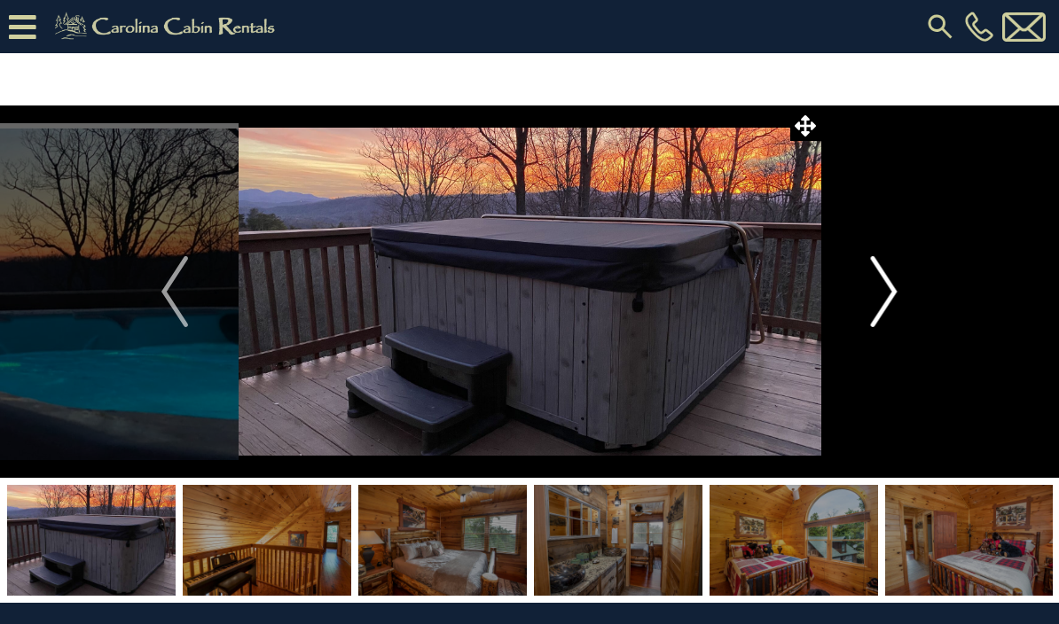
click at [894, 315] on img "Next" at bounding box center [884, 291] width 27 height 71
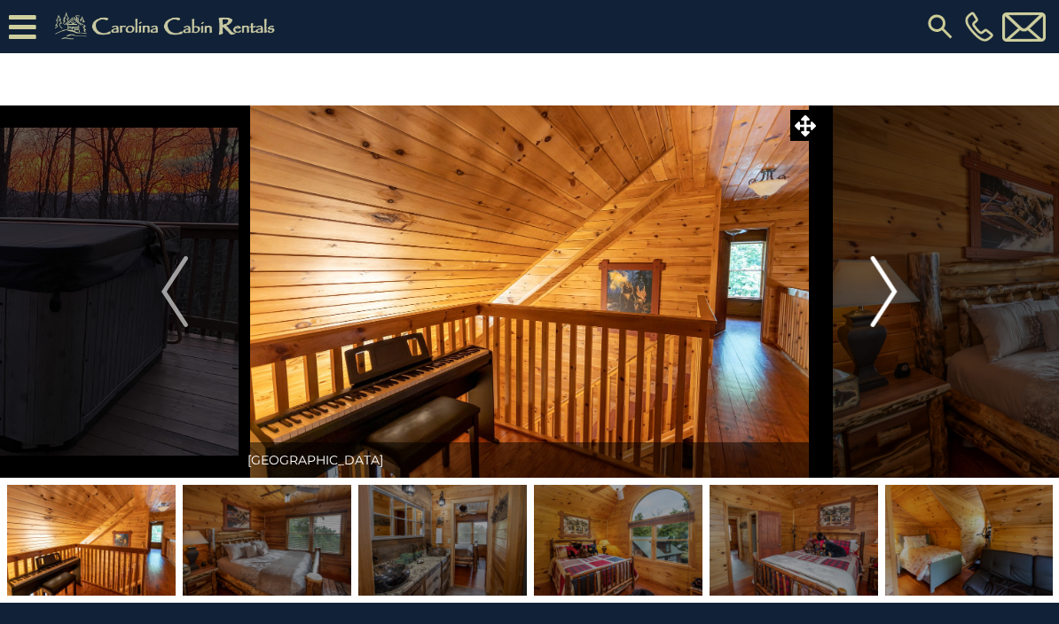
click at [894, 314] on img "Next" at bounding box center [884, 291] width 27 height 71
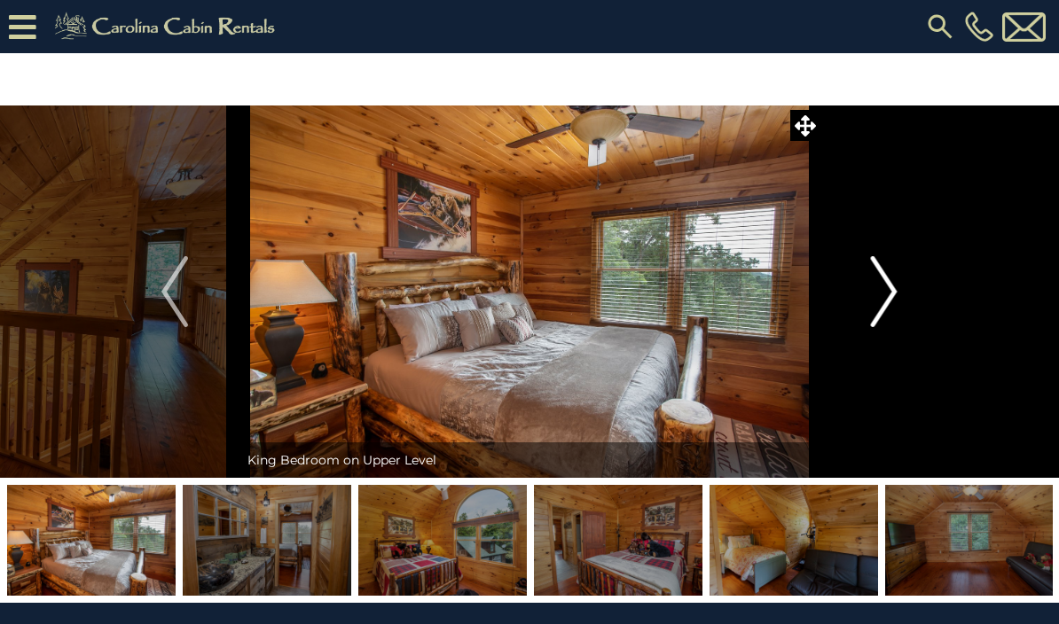
click at [883, 309] on img "Next" at bounding box center [884, 291] width 27 height 71
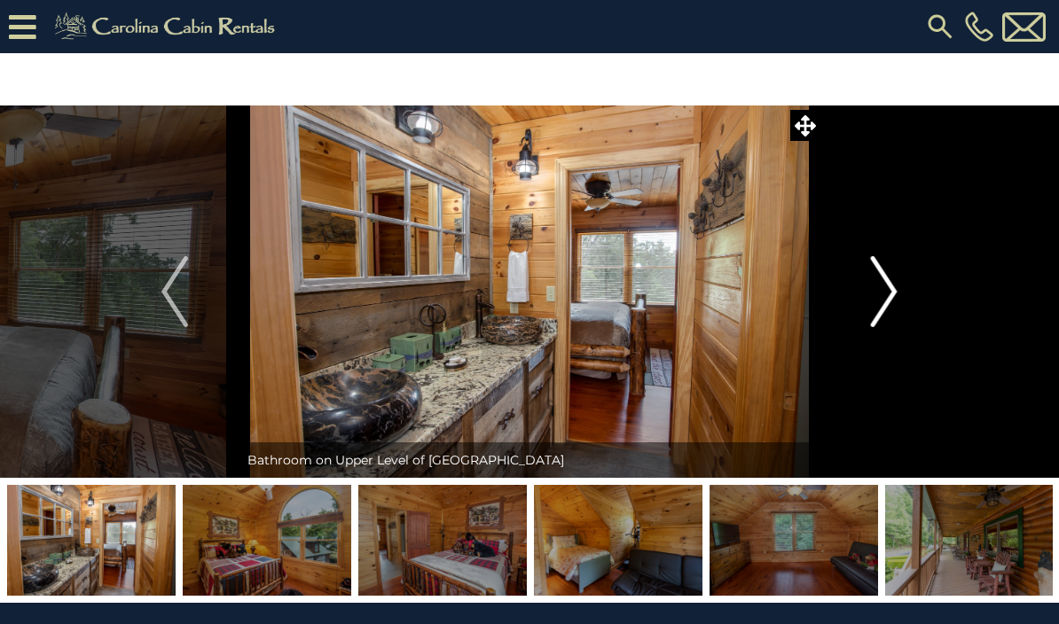
click at [875, 314] on img "Next" at bounding box center [884, 291] width 27 height 71
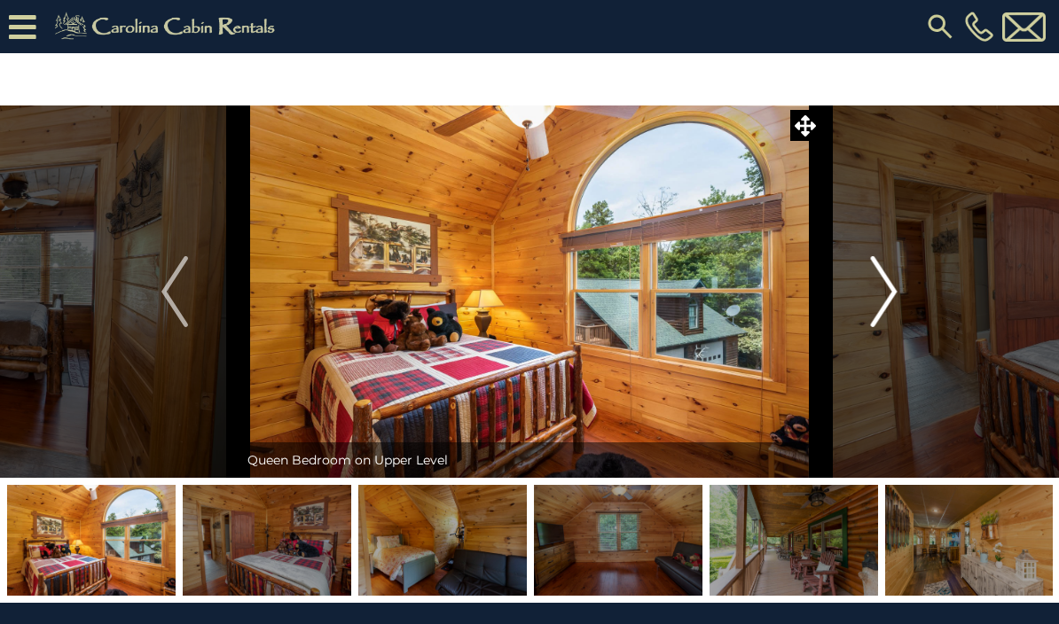
click at [900, 314] on button "Next" at bounding box center [884, 292] width 128 height 372
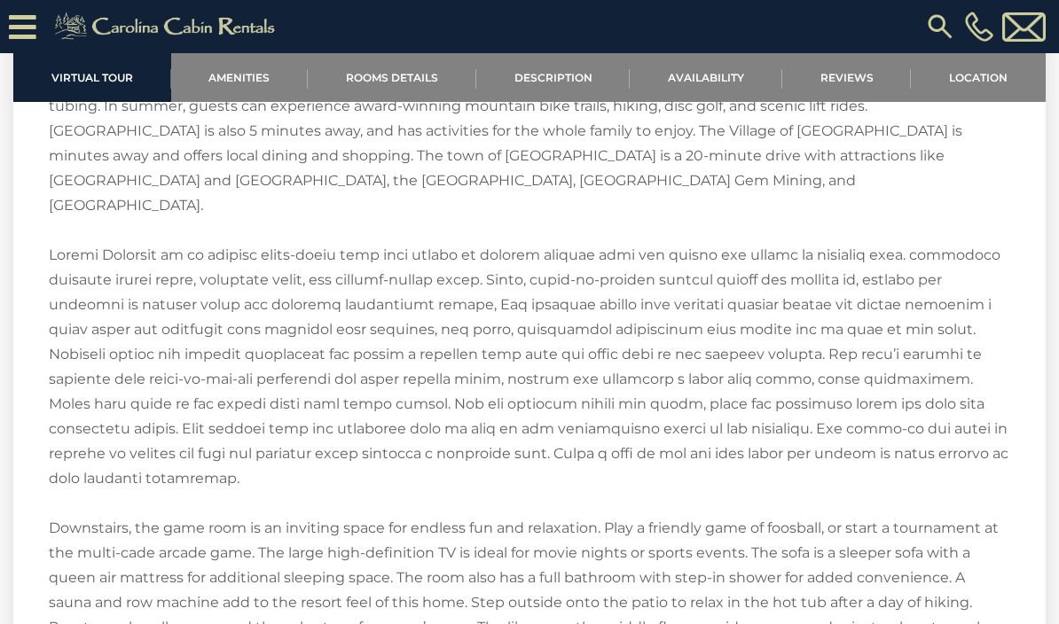
scroll to position [2709, 0]
